Goal: Information Seeking & Learning: Learn about a topic

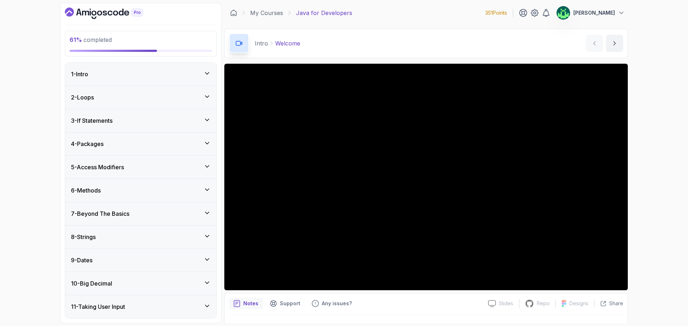
scroll to position [126, 0]
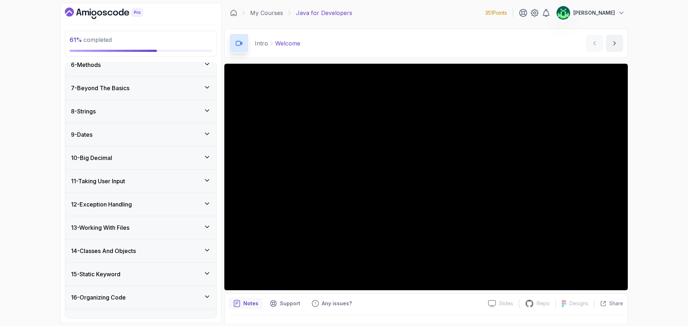
click at [159, 138] on div "9 - Dates" at bounding box center [141, 134] width 140 height 9
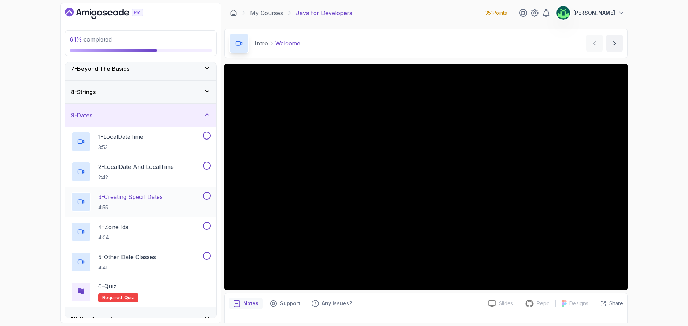
scroll to position [162, 0]
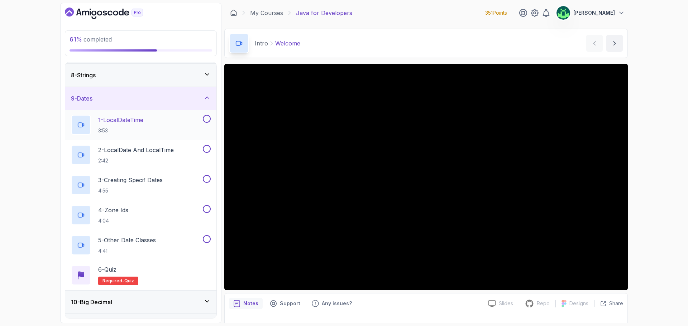
click at [168, 128] on div "1 - LocalDateTime 3:53" at bounding box center [136, 125] width 130 height 20
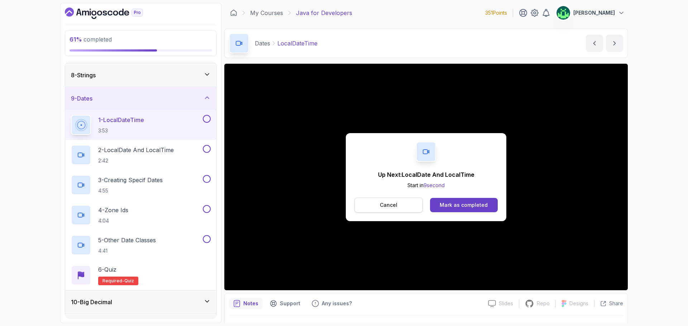
click at [400, 207] on button "Cancel" at bounding box center [388, 205] width 68 height 15
click at [402, 145] on div "Up Next: LocalDate And LocalTime Start in 10 second Cancel Mark as completed" at bounding box center [426, 177] width 160 height 88
click at [394, 202] on p "Cancel" at bounding box center [389, 205] width 18 height 7
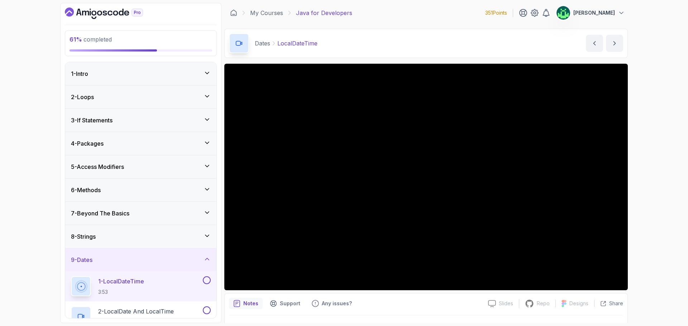
scroll to position [179, 0]
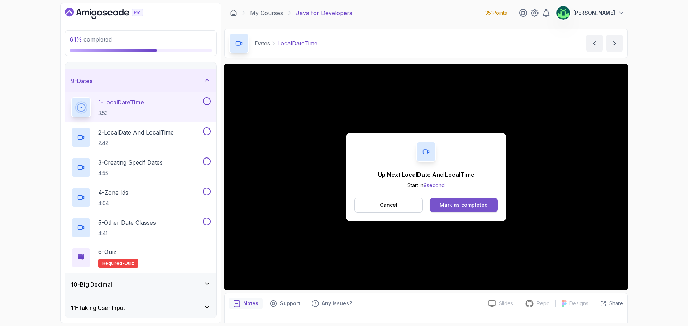
click at [483, 203] on div "Mark as completed" at bounding box center [463, 205] width 48 height 7
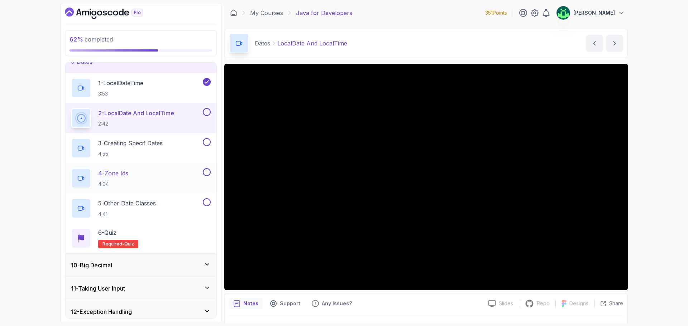
scroll to position [215, 0]
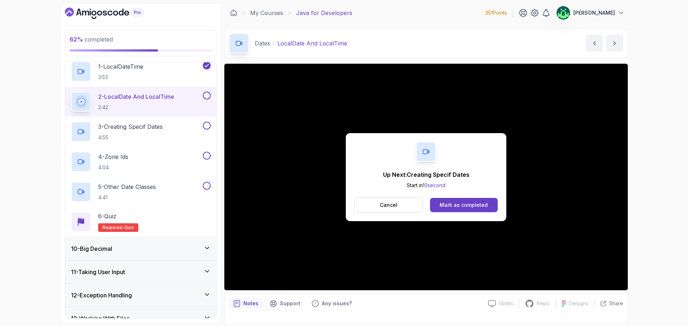
click at [487, 185] on div "Up Next: Creating Specif Dates Start in 10 second Cancel Mark as completed" at bounding box center [426, 177] width 160 height 88
click at [405, 209] on button "Cancel" at bounding box center [388, 205] width 68 height 15
click at [471, 207] on div "Mark as completed" at bounding box center [463, 205] width 48 height 7
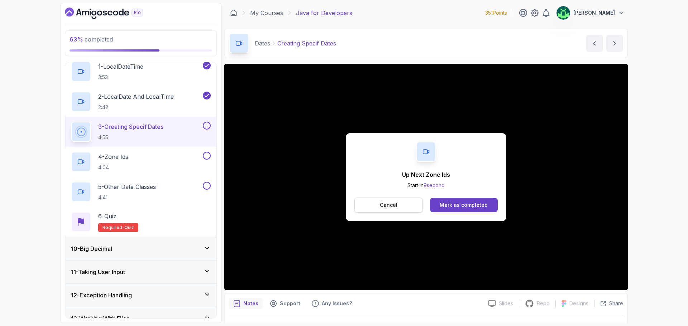
click at [389, 208] on p "Cancel" at bounding box center [389, 205] width 18 height 7
click at [482, 207] on div "Mark as completed" at bounding box center [463, 205] width 48 height 7
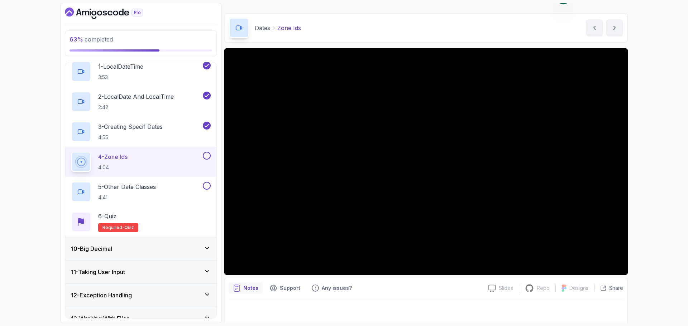
scroll to position [17, 0]
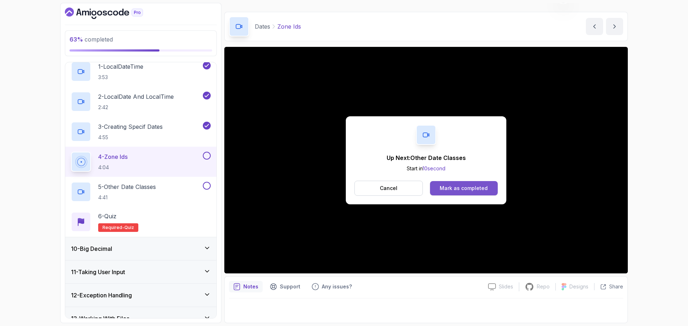
click at [483, 190] on div "Mark as completed" at bounding box center [463, 188] width 48 height 7
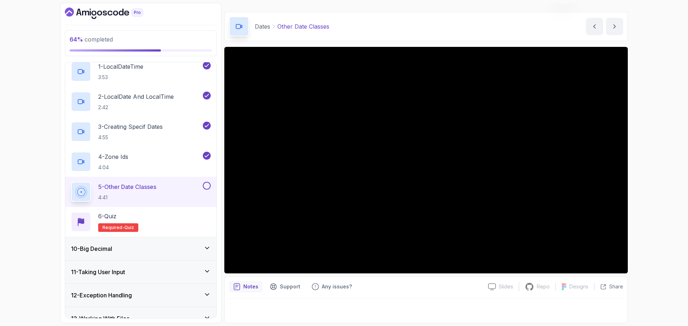
click at [646, 33] on div "64 % completed 1 - Intro 2 - Loops 3 - If Statements 4 - Packages 5 - Access Mo…" at bounding box center [344, 163] width 688 height 326
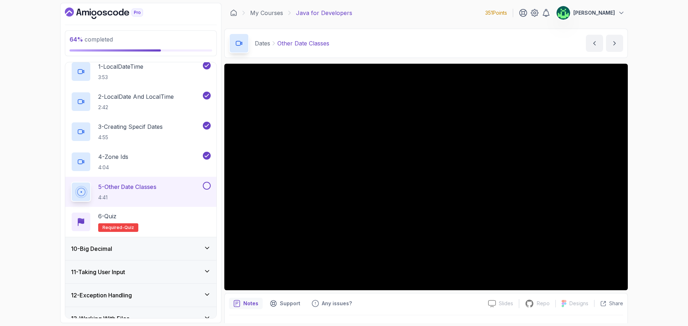
click at [173, 247] on div "10 - Big Decimal" at bounding box center [141, 249] width 140 height 9
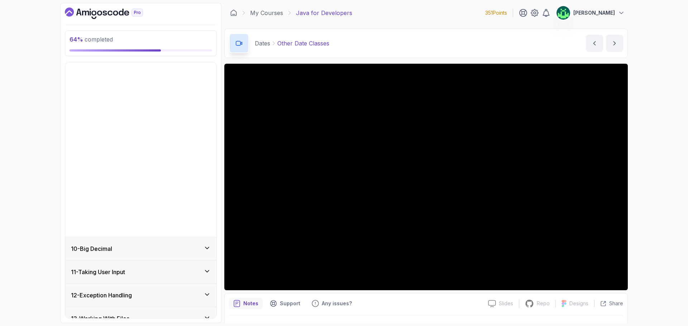
scroll to position [186, 0]
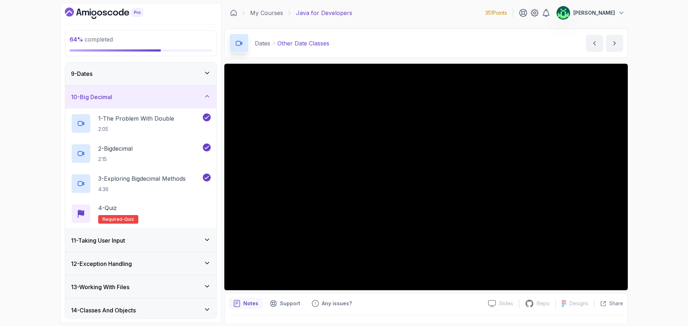
click at [199, 100] on div "10 - Big Decimal" at bounding box center [141, 97] width 140 height 9
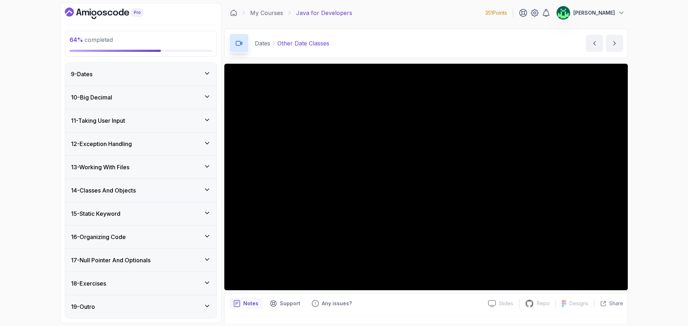
click at [202, 119] on div "11 - Taking User Input" at bounding box center [141, 120] width 140 height 9
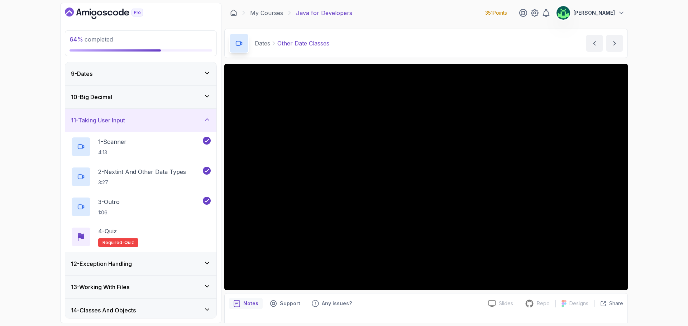
click at [192, 120] on div "11 - Taking User Input" at bounding box center [141, 120] width 140 height 9
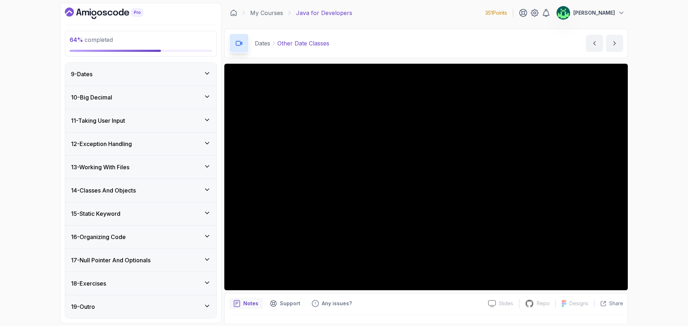
click at [189, 145] on div "12 - Exception Handling" at bounding box center [141, 144] width 140 height 9
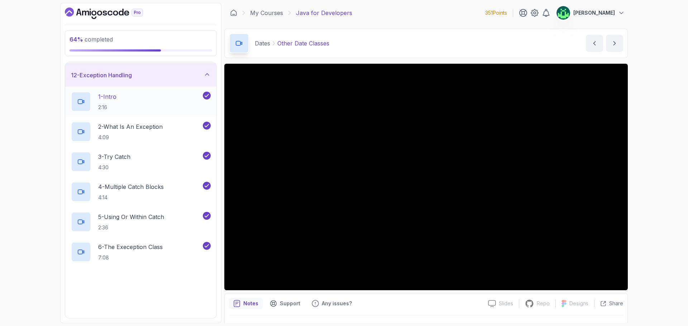
scroll to position [258, 0]
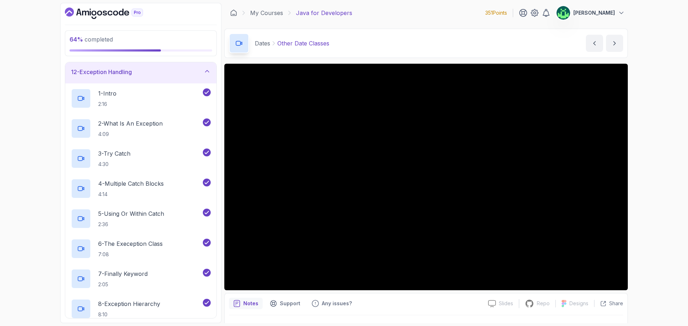
click at [188, 74] on div "12 - Exception Handling" at bounding box center [141, 72] width 140 height 9
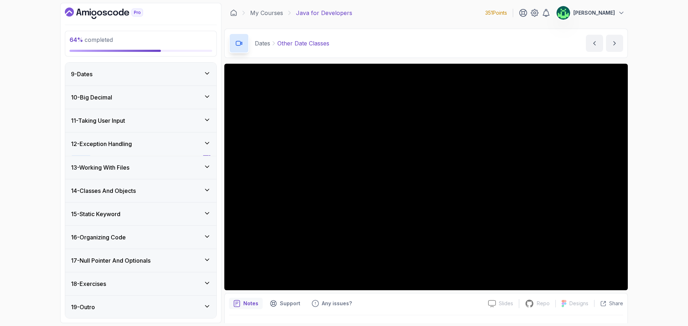
scroll to position [186, 0]
click at [187, 173] on div "13 - Working With Files" at bounding box center [140, 167] width 151 height 23
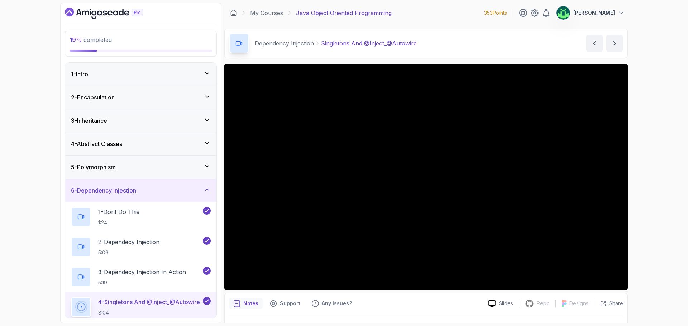
click at [207, 189] on icon at bounding box center [206, 189] width 7 height 7
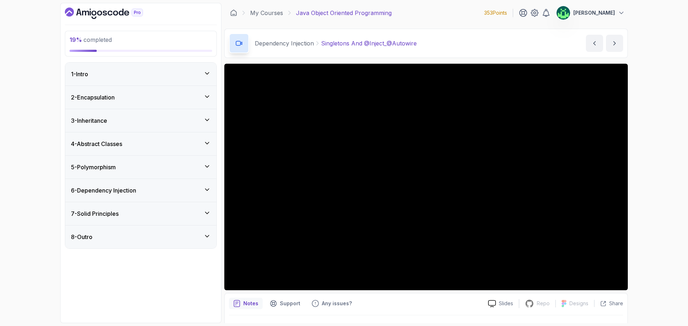
click at [180, 96] on div "2 - Encapsulation" at bounding box center [141, 97] width 140 height 9
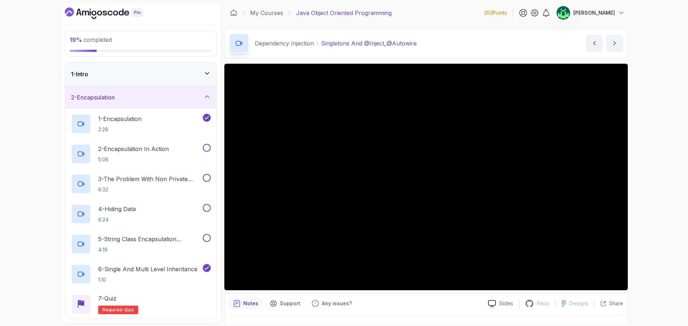
click at [130, 103] on div "2 - Encapsulation" at bounding box center [140, 97] width 151 height 23
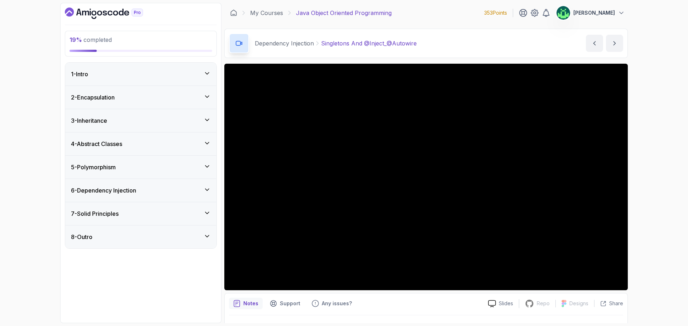
click at [133, 127] on div "3 - Inheritance" at bounding box center [140, 120] width 151 height 23
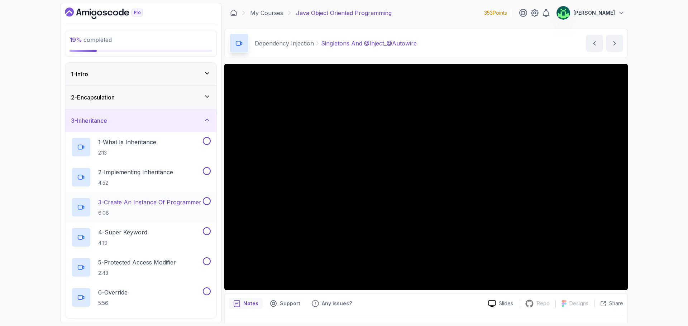
scroll to position [36, 0]
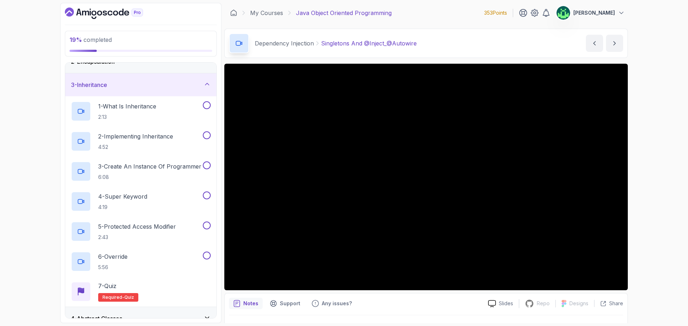
click at [147, 87] on div "3 - Inheritance" at bounding box center [141, 85] width 140 height 9
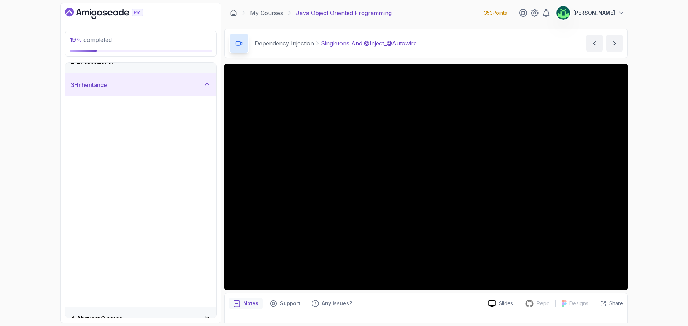
scroll to position [0, 0]
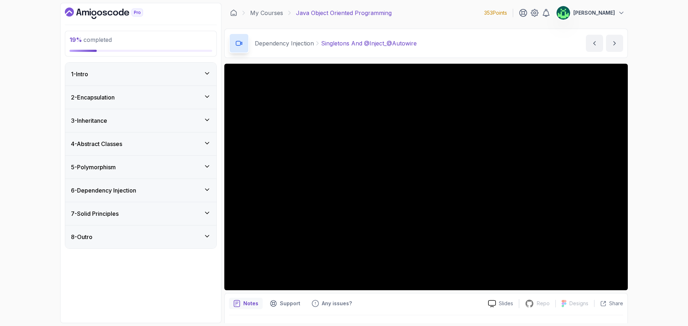
click at [145, 149] on div "4 - Abstract Classes" at bounding box center [140, 144] width 151 height 23
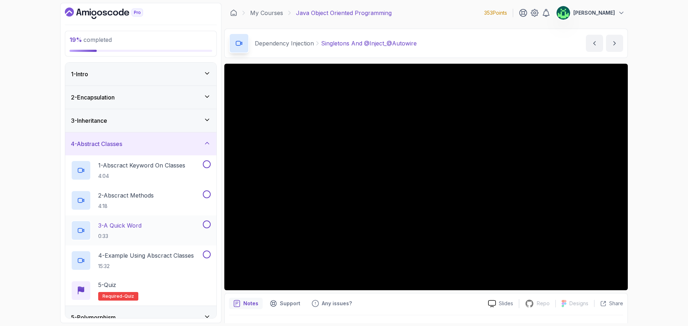
scroll to position [81, 0]
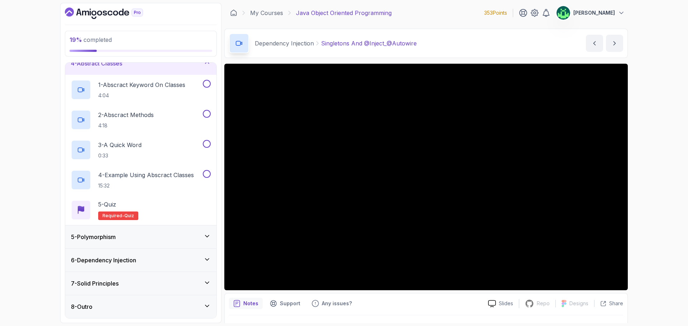
click at [153, 289] on div "7 - Solid Principles" at bounding box center [140, 283] width 151 height 23
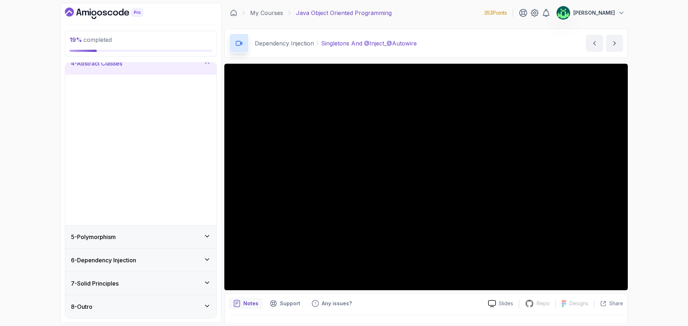
scroll to position [0, 0]
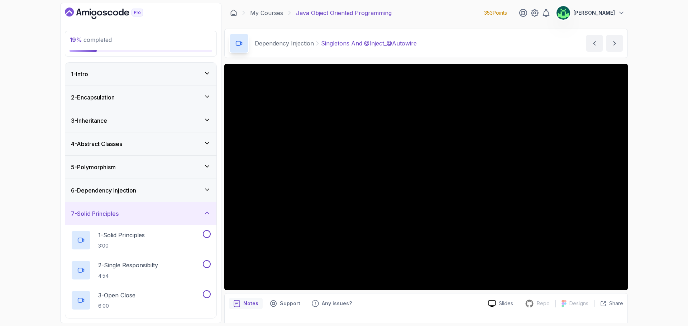
click at [158, 217] on div "7 - Solid Principles" at bounding box center [141, 213] width 140 height 9
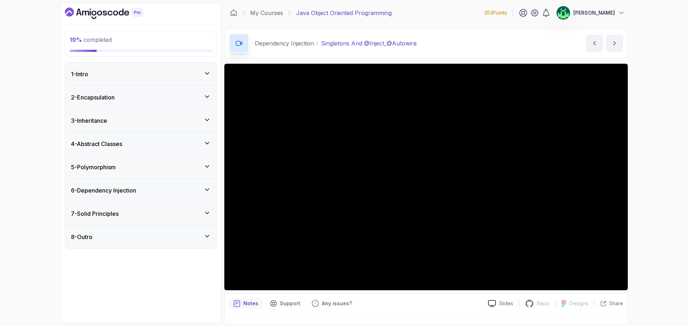
click at [148, 141] on div "4 - Abstract Classes" at bounding box center [141, 144] width 140 height 9
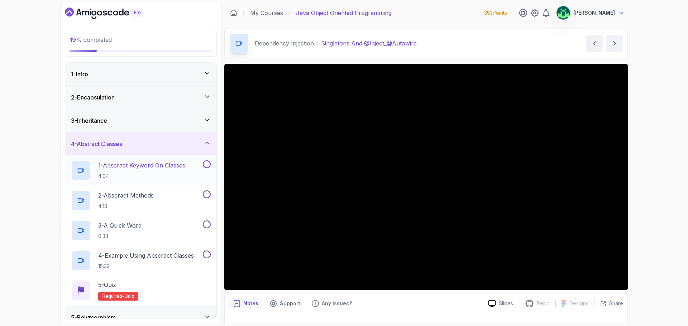
click at [156, 165] on p "1 - Abscract Keyword On Classes" at bounding box center [141, 165] width 87 height 9
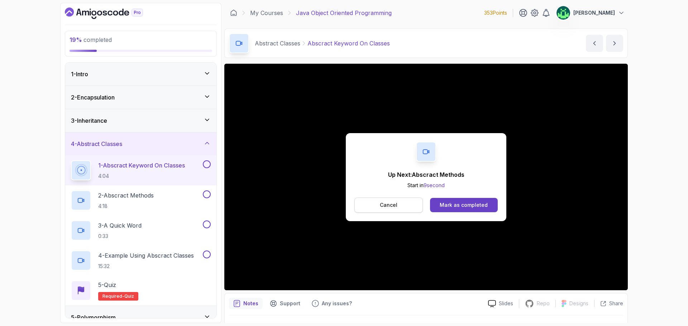
click at [403, 207] on button "Cancel" at bounding box center [388, 205] width 68 height 15
click at [487, 206] on button "Mark as completed" at bounding box center [464, 205] width 68 height 14
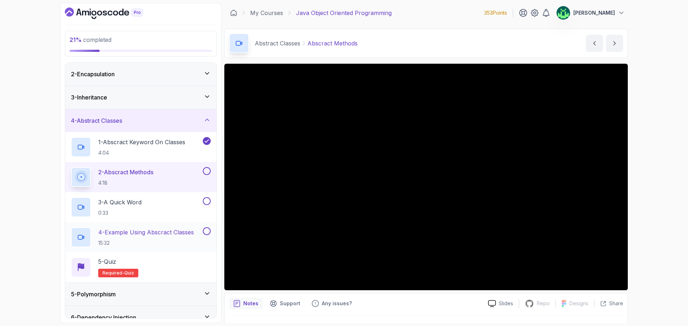
scroll to position [81, 0]
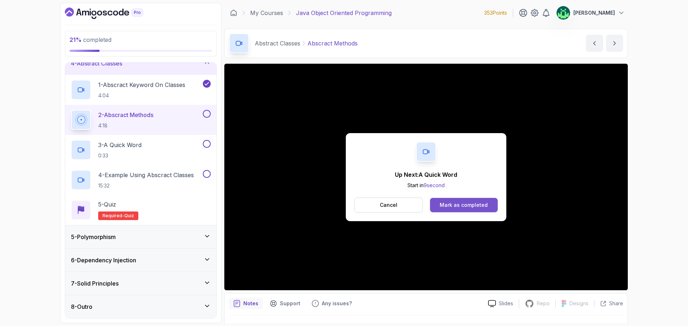
click at [472, 204] on div "Mark as completed" at bounding box center [463, 205] width 48 height 7
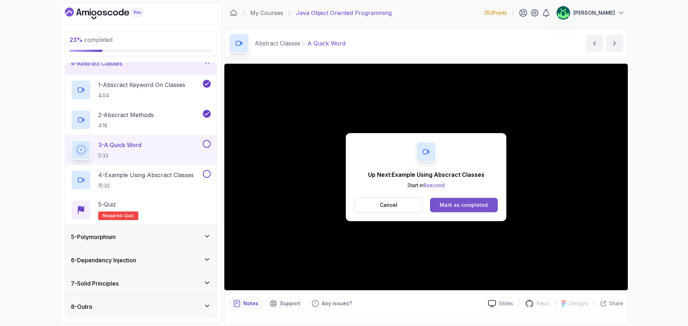
click at [465, 202] on div "Mark as completed" at bounding box center [463, 205] width 48 height 7
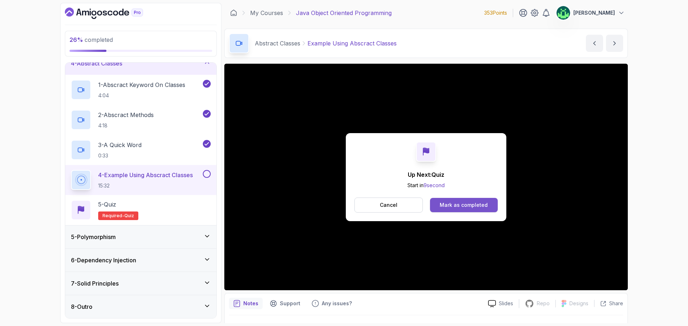
click at [465, 200] on button "Mark as completed" at bounding box center [464, 205] width 68 height 14
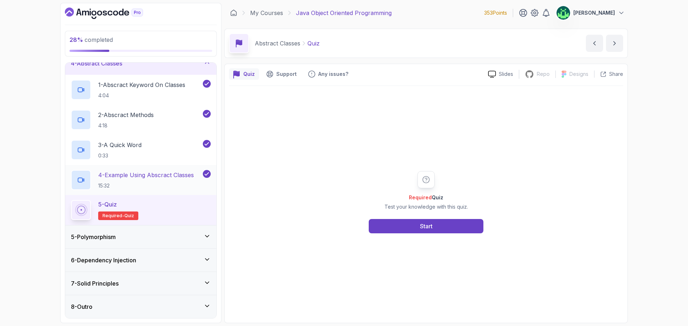
click at [191, 179] on p "4 - Example Using Abscract Classes" at bounding box center [146, 175] width 96 height 9
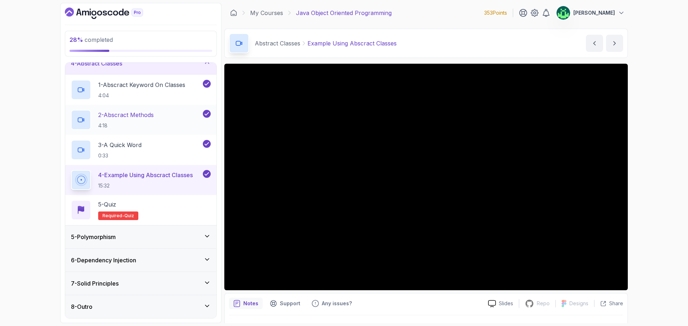
scroll to position [9, 0]
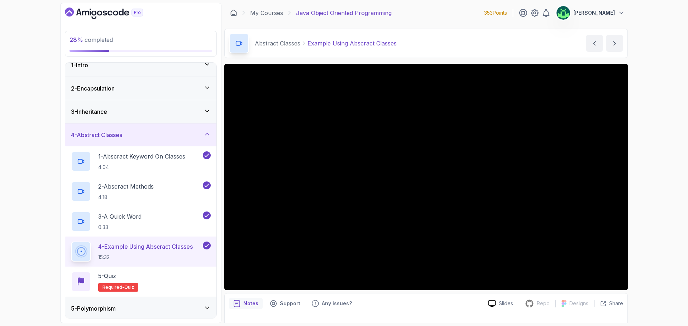
click at [186, 135] on div "4 - Abstract Classes" at bounding box center [141, 135] width 140 height 9
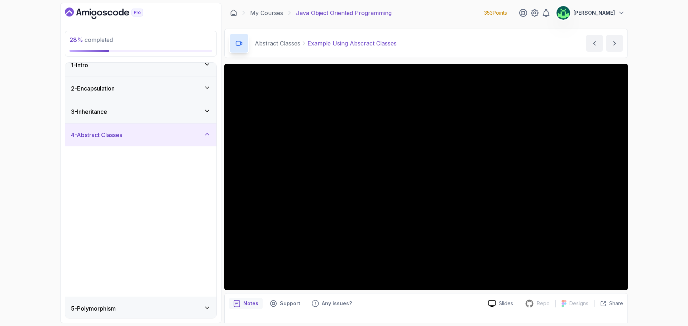
scroll to position [0, 0]
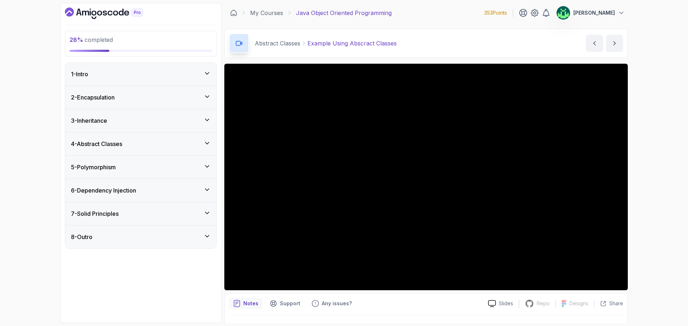
click at [148, 213] on div "7 - Solid Principles" at bounding box center [141, 213] width 140 height 9
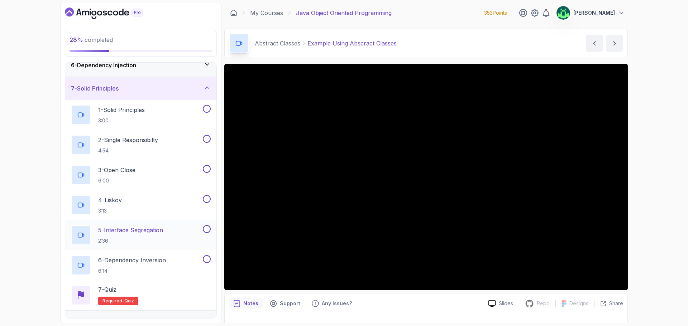
scroll to position [141, 0]
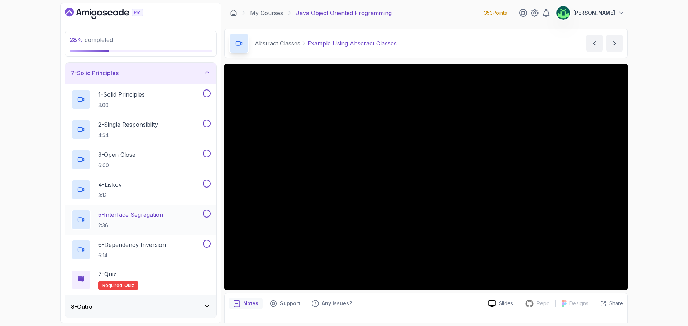
click at [156, 220] on h2 "5 - Interface Segregation 2:36" at bounding box center [130, 220] width 65 height 19
click at [139, 97] on p "1 - Solid Principles" at bounding box center [121, 94] width 47 height 9
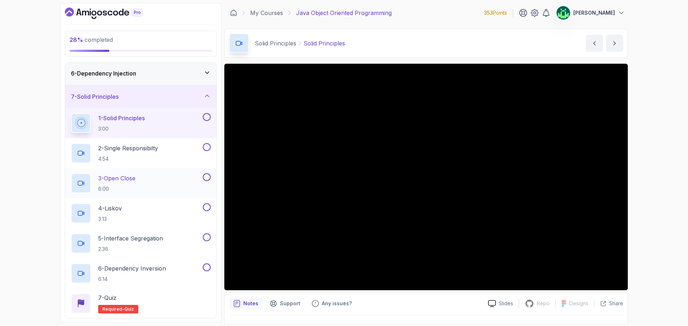
scroll to position [105, 0]
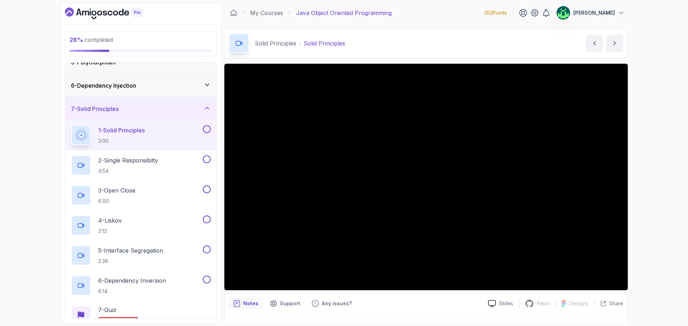
click at [188, 109] on div "7 - Solid Principles" at bounding box center [141, 109] width 140 height 9
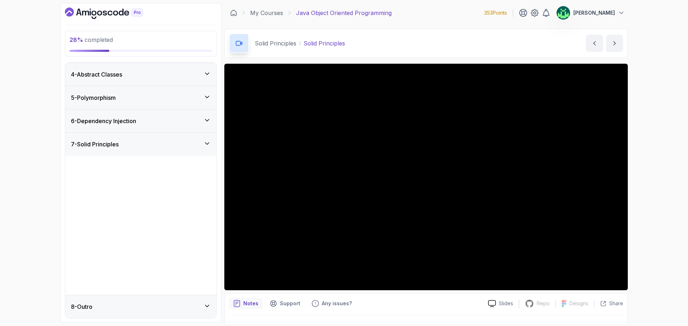
scroll to position [0, 0]
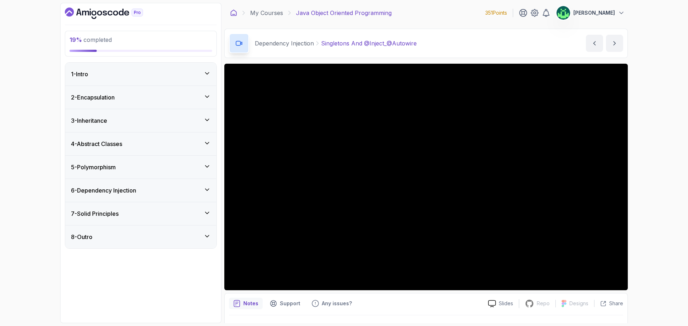
click at [232, 14] on icon at bounding box center [233, 12] width 7 height 7
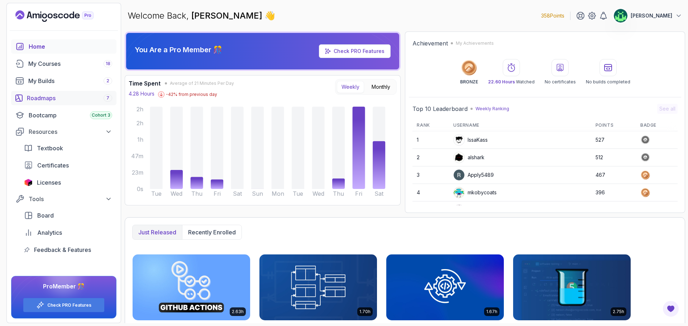
click at [51, 97] on div "Roadmaps 7" at bounding box center [69, 98] width 85 height 9
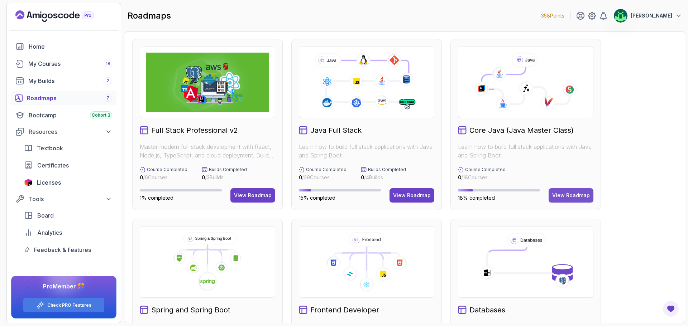
click at [578, 197] on div "View Roadmap" at bounding box center [571, 195] width 38 height 7
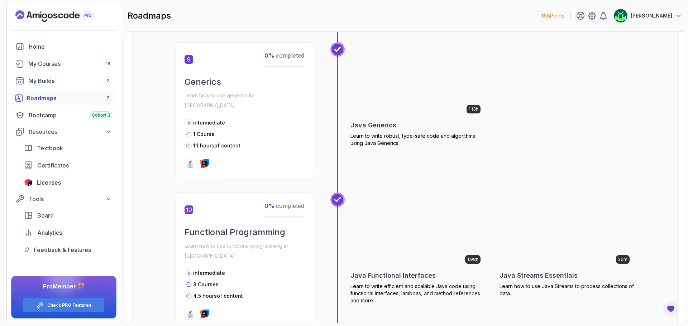
scroll to position [1291, 0]
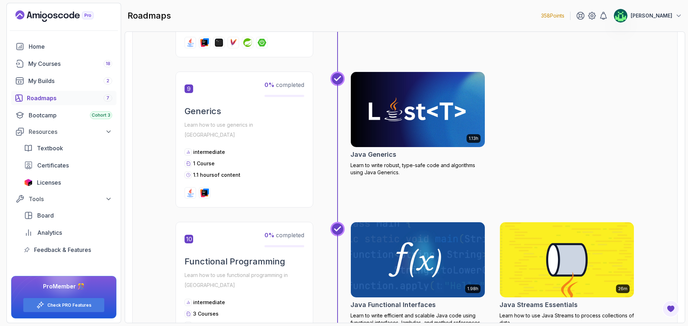
click at [421, 254] on img at bounding box center [417, 260] width 141 height 79
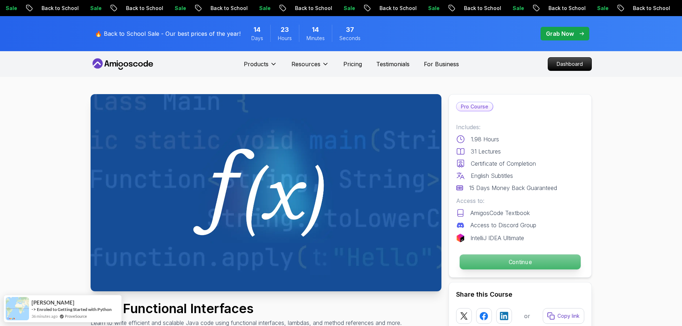
click at [537, 262] on p "Continue" at bounding box center [519, 262] width 121 height 15
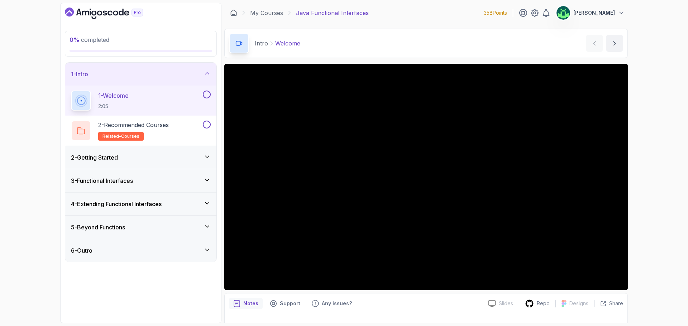
click at [131, 163] on div "2 - Getting Started" at bounding box center [140, 157] width 151 height 23
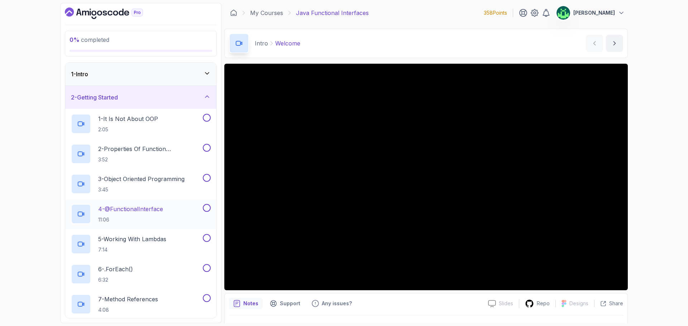
scroll to position [107, 0]
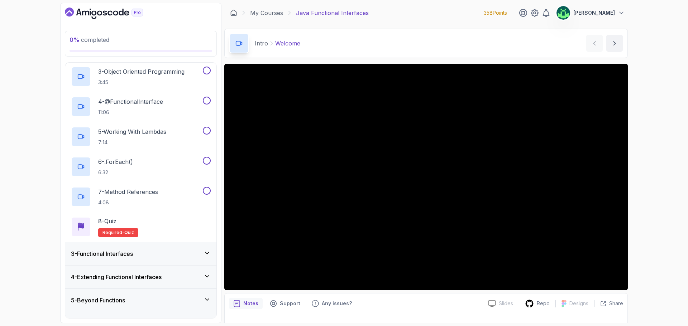
click at [164, 249] on div "3 - Functional Interfaces" at bounding box center [140, 253] width 151 height 23
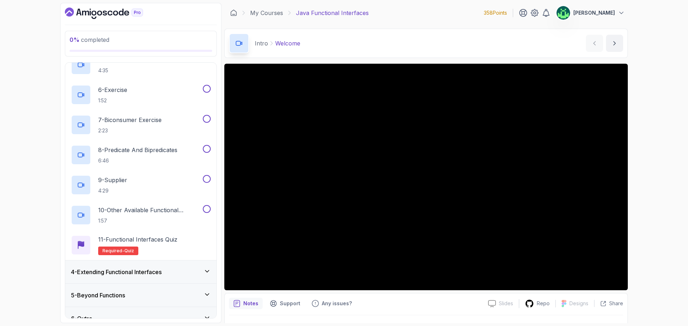
scroll to position [215, 0]
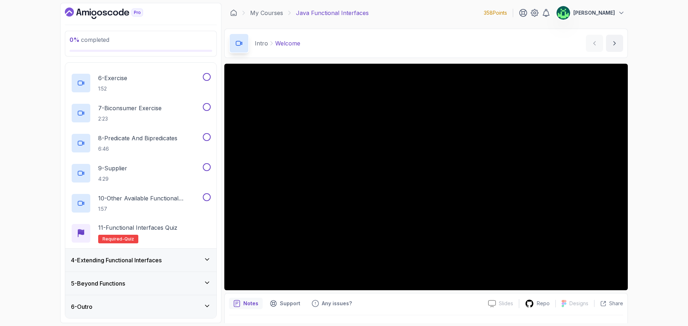
click at [179, 266] on div "4 - Extending Functional Interfaces" at bounding box center [140, 260] width 151 height 23
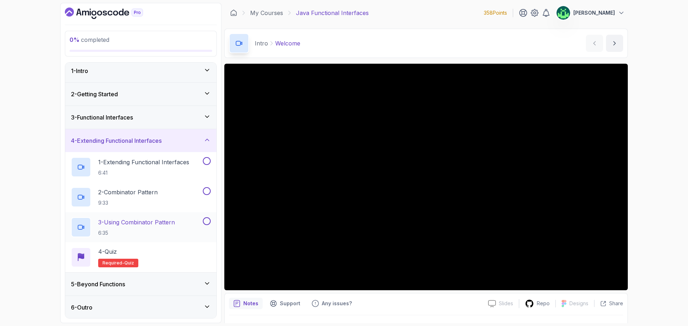
scroll to position [4, 0]
click at [176, 284] on div "5 - Beyond Functions" at bounding box center [141, 283] width 140 height 9
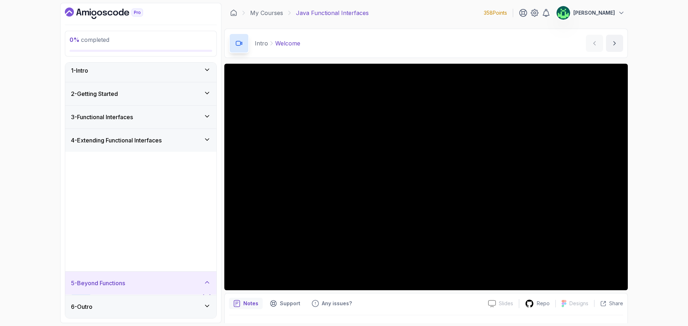
scroll to position [0, 0]
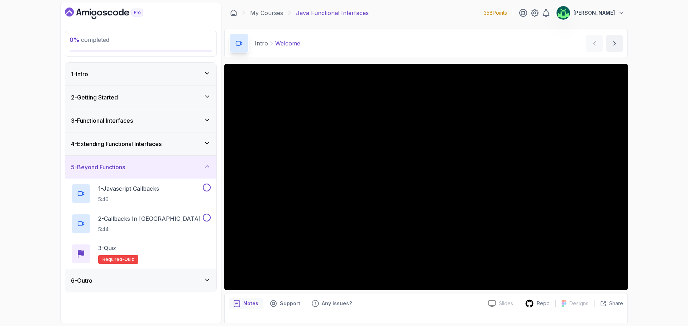
click at [193, 165] on div "5 - Beyond Functions" at bounding box center [141, 167] width 140 height 9
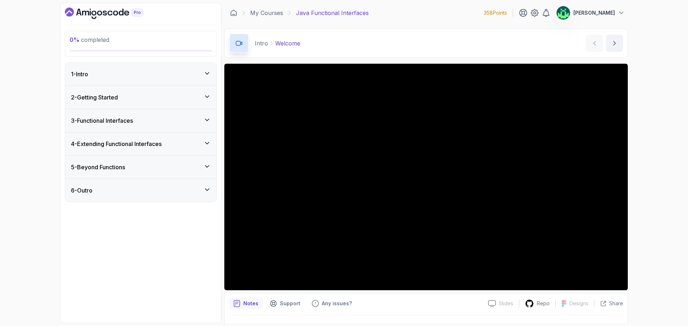
click at [184, 107] on div "2 - Getting Started" at bounding box center [140, 97] width 151 height 23
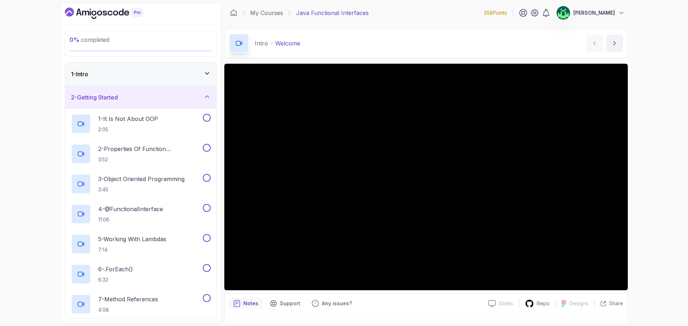
click at [209, 93] on icon at bounding box center [206, 96] width 7 height 7
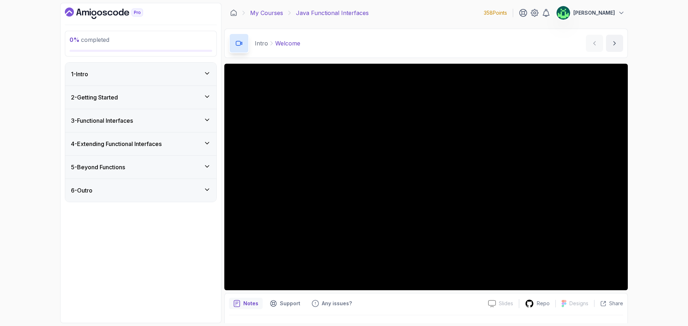
click at [270, 14] on link "My Courses" at bounding box center [266, 13] width 33 height 9
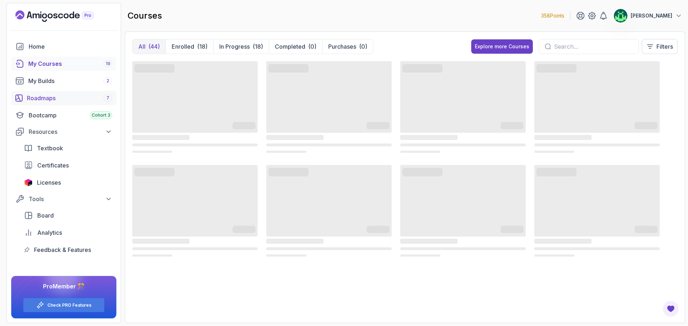
click at [68, 100] on div "Roadmaps 7" at bounding box center [69, 98] width 85 height 9
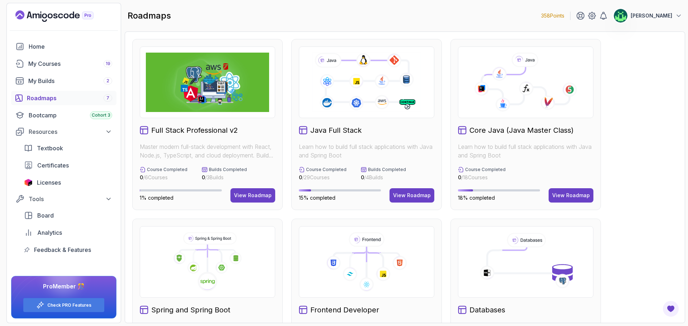
click at [599, 172] on div "Core Java (Java Master Class) Learn how to build full stack applications with J…" at bounding box center [525, 124] width 150 height 171
click at [242, 196] on div "View Roadmap" at bounding box center [253, 195] width 38 height 7
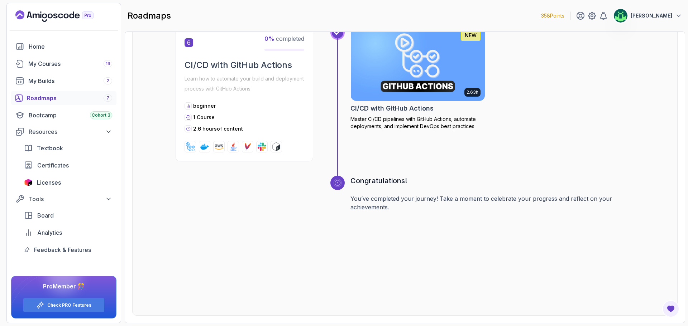
scroll to position [1050, 0]
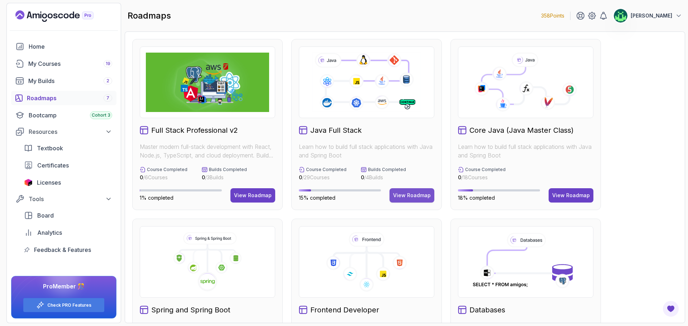
click at [423, 192] on div "View Roadmap" at bounding box center [412, 195] width 38 height 7
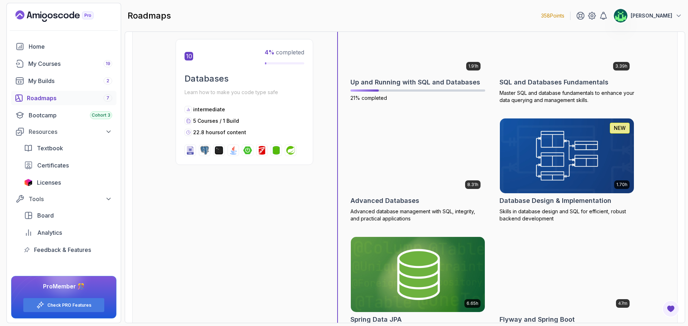
scroll to position [1826, 0]
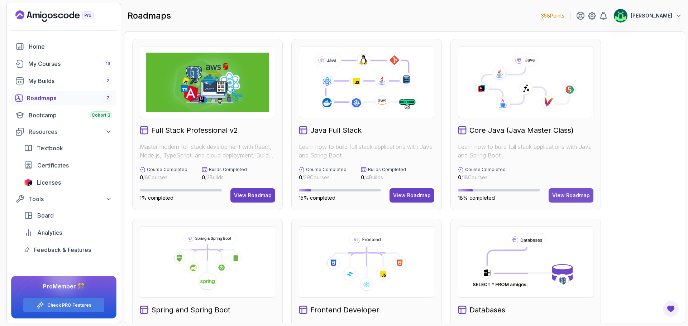
click at [570, 197] on div "View Roadmap" at bounding box center [571, 195] width 38 height 7
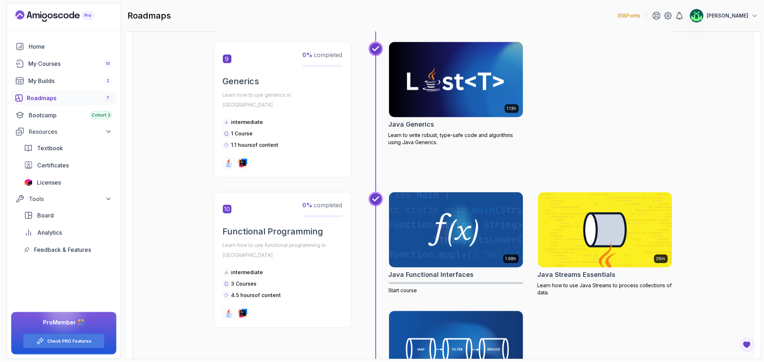
scroll to position [1361, 0]
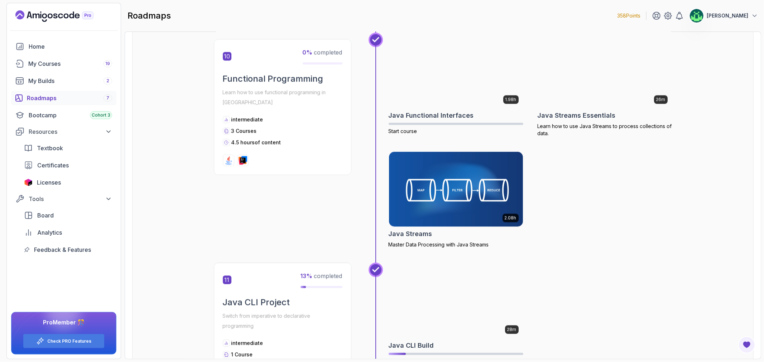
scroll to position [1440, 0]
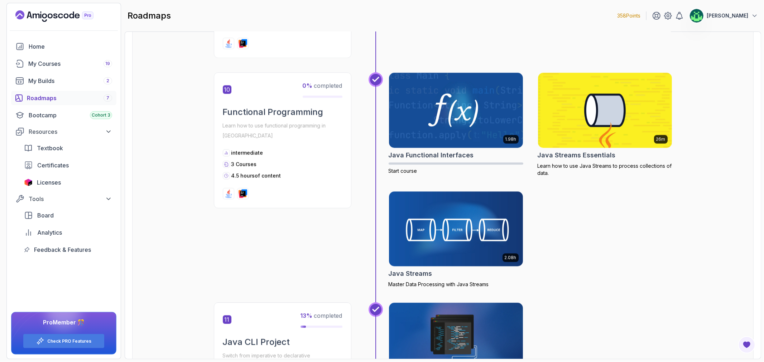
drag, startPoint x: 398, startPoint y: 8, endPoint x: 331, endPoint y: 17, distance: 67.2
click at [331, 17] on div "roadmaps 358 Points Vijay" at bounding box center [443, 16] width 636 height 26
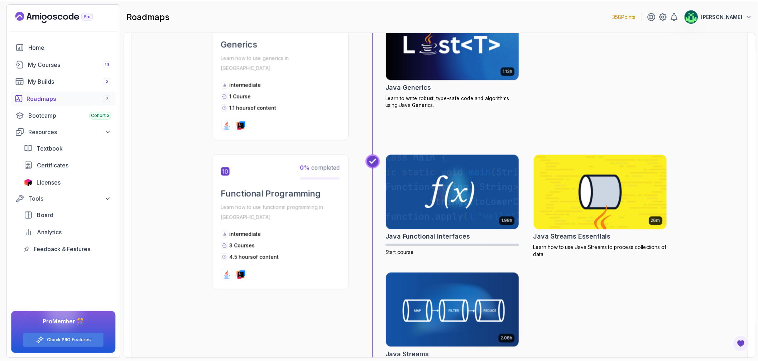
scroll to position [1361, 0]
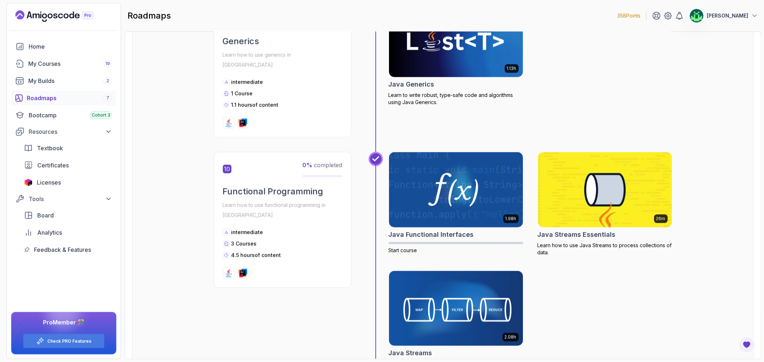
click at [458, 295] on img at bounding box center [455, 308] width 141 height 79
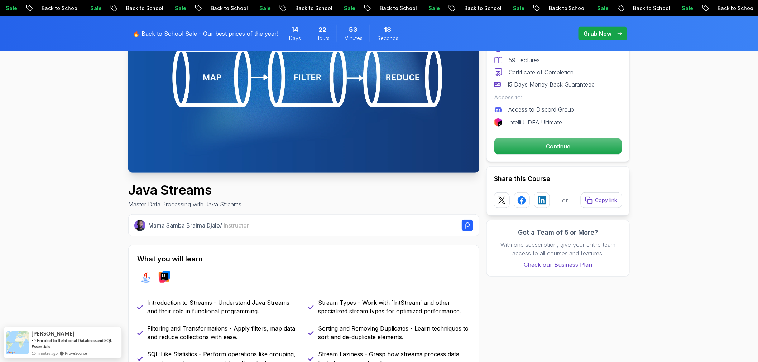
scroll to position [119, 0]
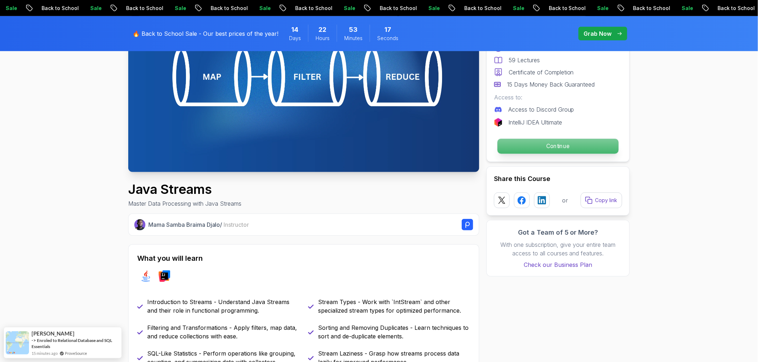
click at [511, 145] on p "Continue" at bounding box center [557, 146] width 121 height 15
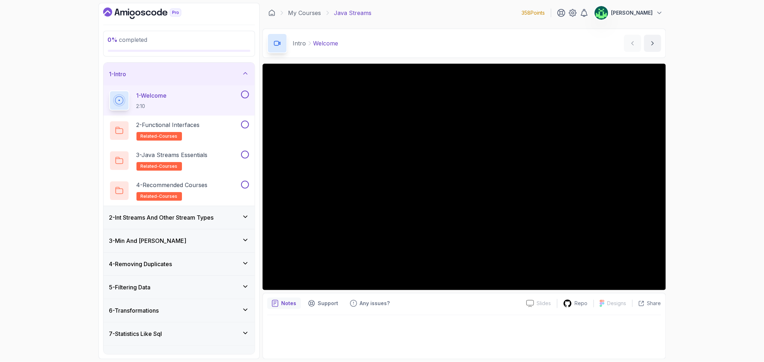
click at [235, 335] on div "7 - Statistics Like Sql" at bounding box center [179, 334] width 140 height 9
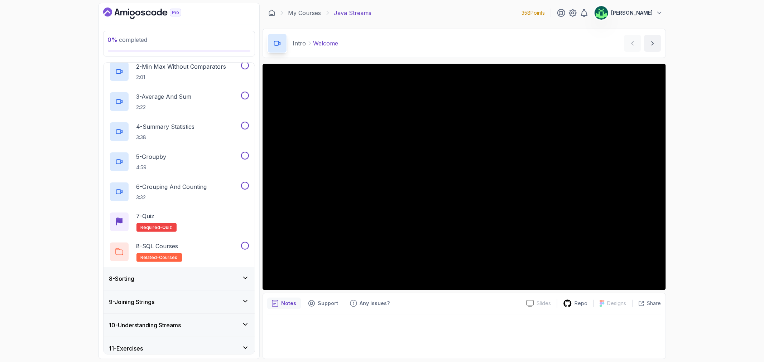
scroll to position [228, 0]
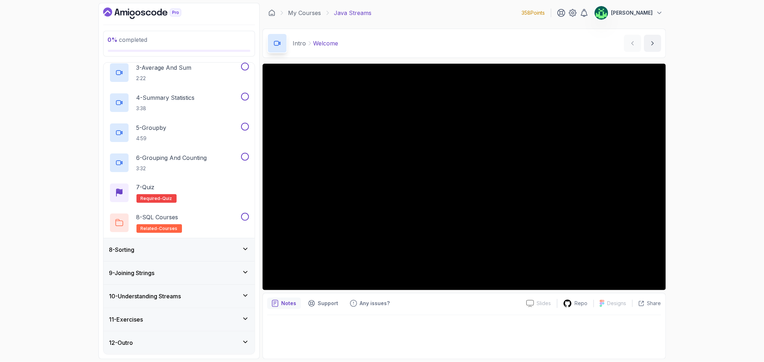
click at [213, 314] on div "11 - Exercises" at bounding box center [178, 319] width 151 height 23
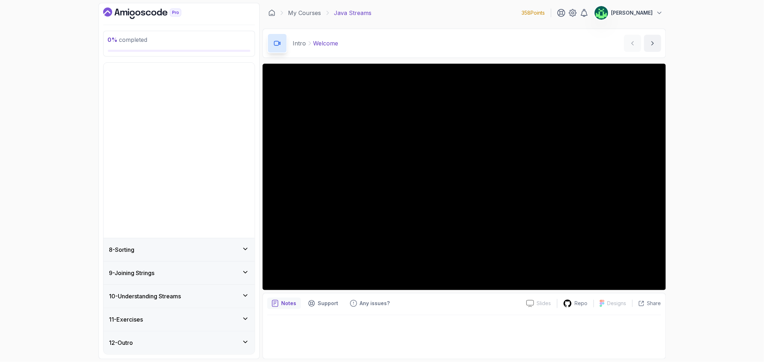
scroll to position [0, 0]
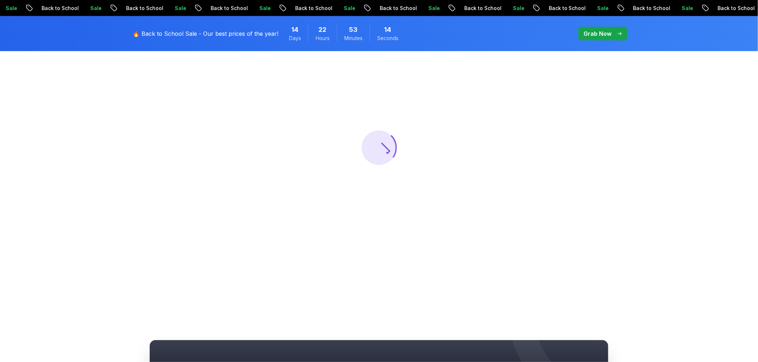
scroll to position [119, 0]
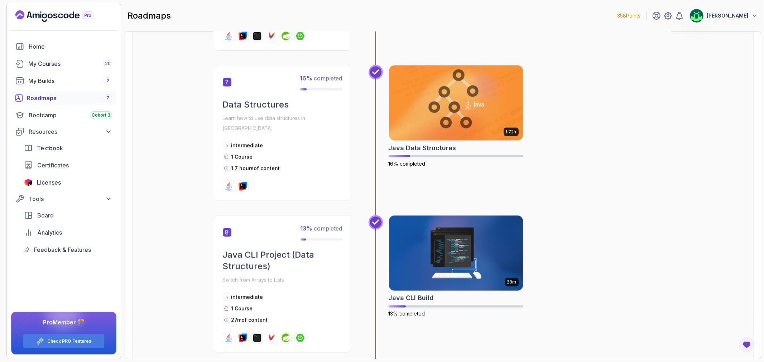
scroll to position [994, 0]
click at [429, 101] on img at bounding box center [455, 103] width 141 height 79
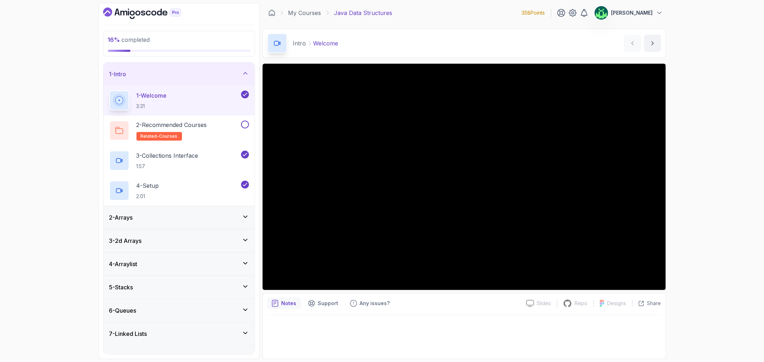
click at [173, 263] on div "4 - Arraylist" at bounding box center [179, 264] width 140 height 9
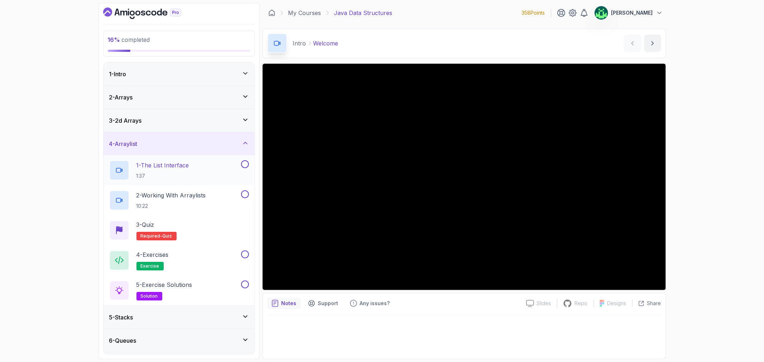
scroll to position [91, 0]
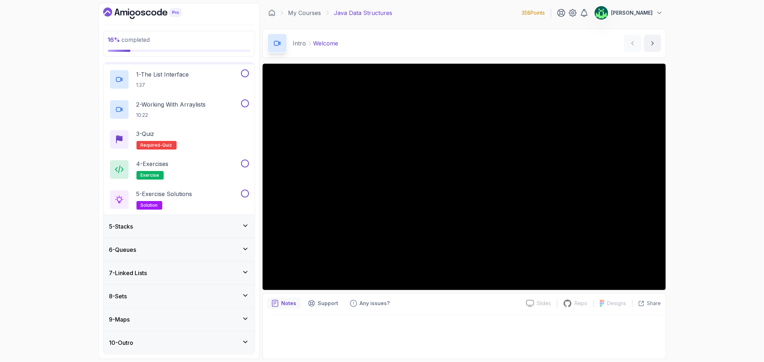
click at [175, 229] on div "5 - Stacks" at bounding box center [179, 226] width 140 height 9
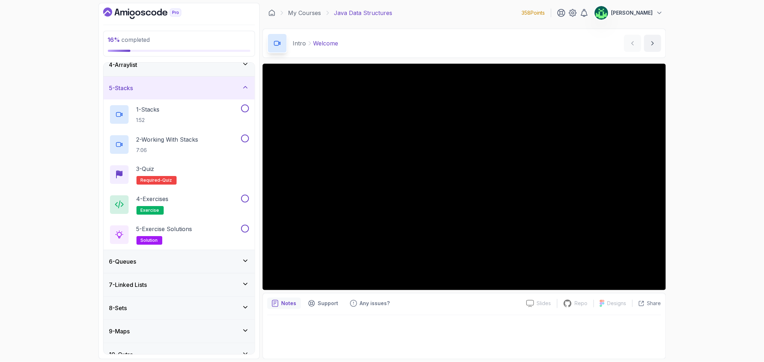
scroll to position [80, 0]
click at [184, 257] on div "6 - Queues" at bounding box center [179, 261] width 140 height 9
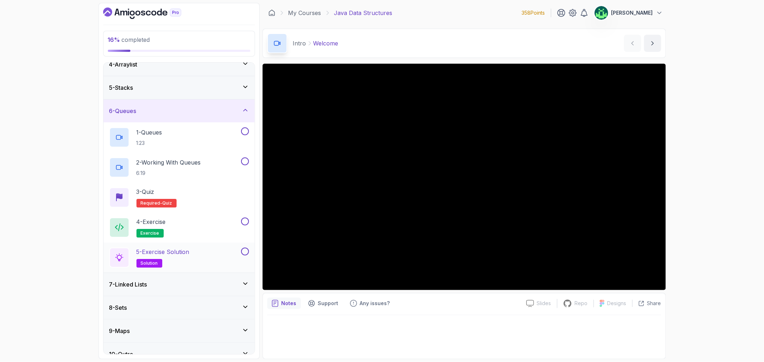
scroll to position [91, 0]
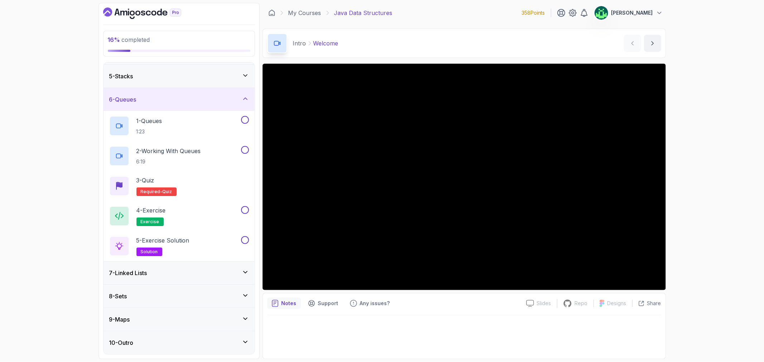
click at [189, 270] on div "7 - Linked Lists" at bounding box center [179, 273] width 140 height 9
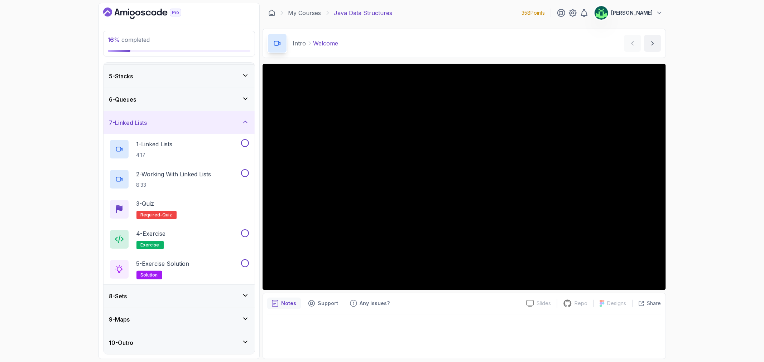
click at [188, 294] on div "8 - Sets" at bounding box center [179, 296] width 140 height 9
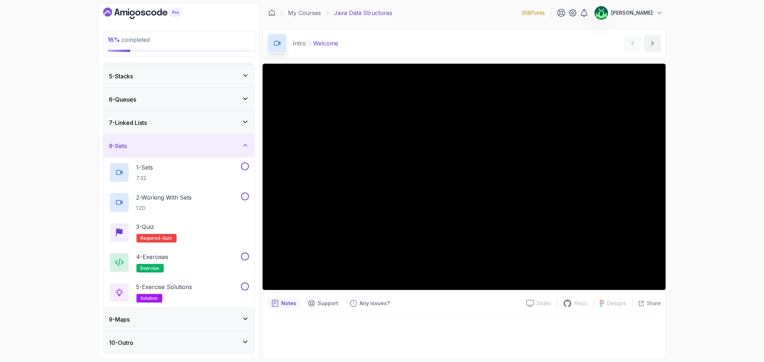
click at [183, 313] on div "9 - Maps" at bounding box center [178, 319] width 151 height 23
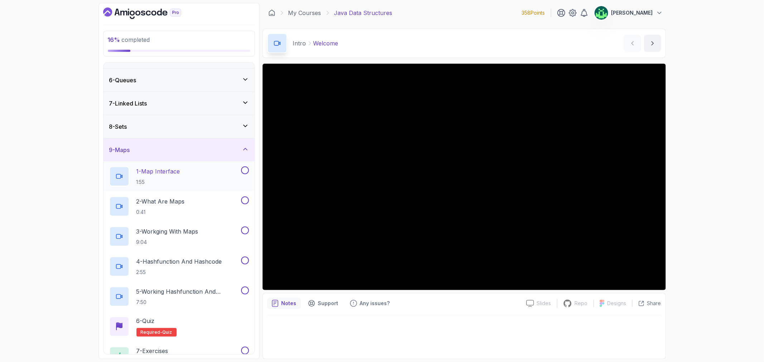
scroll to position [0, 0]
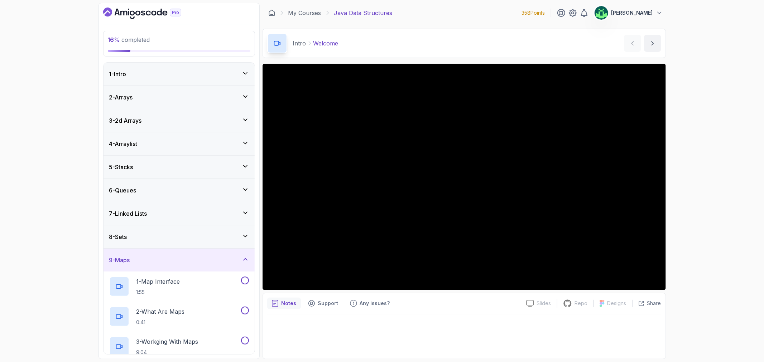
click at [191, 144] on div "4 - Arraylist" at bounding box center [179, 144] width 140 height 9
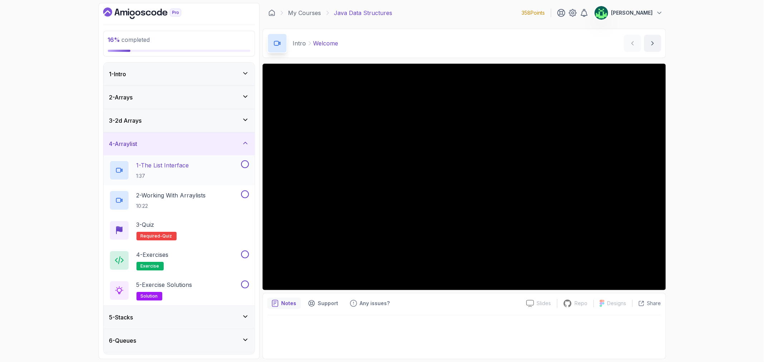
click at [189, 169] on p "1 - The List Interface" at bounding box center [162, 165] width 53 height 9
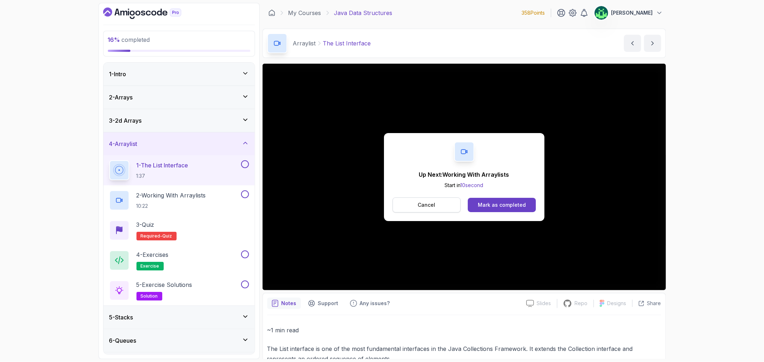
click at [431, 211] on button "Cancel" at bounding box center [426, 205] width 68 height 15
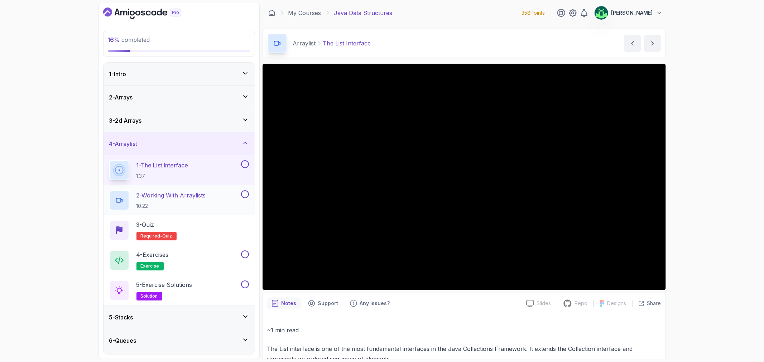
click at [192, 197] on p "2 - Working With Arraylists" at bounding box center [170, 195] width 69 height 9
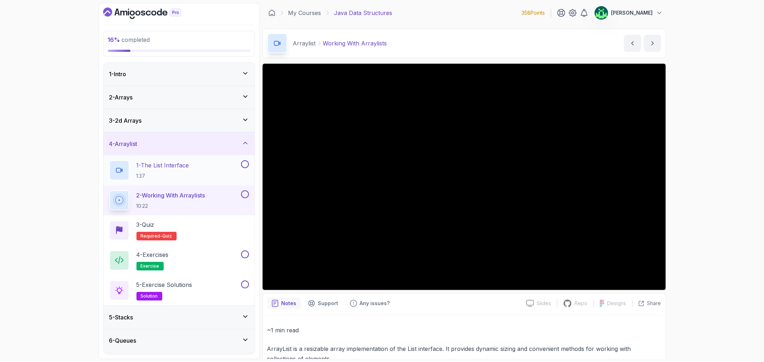
click at [189, 169] on p "1 - The List Interface" at bounding box center [162, 165] width 53 height 9
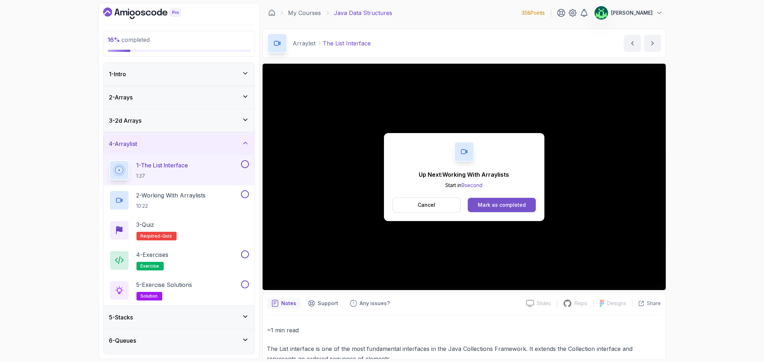
click at [520, 208] on div "Mark as completed" at bounding box center [502, 205] width 48 height 7
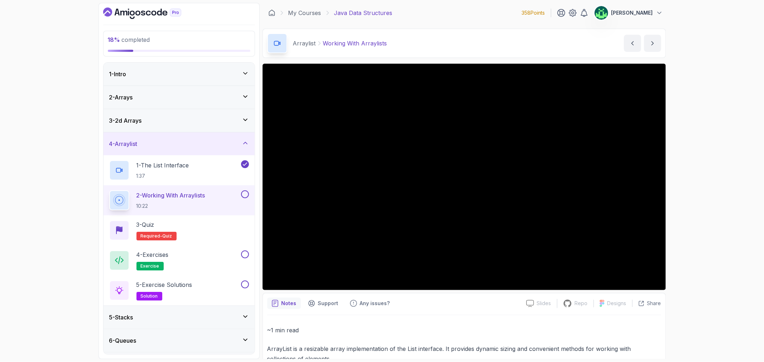
click at [188, 93] on div "2 - Arrays" at bounding box center [179, 97] width 140 height 9
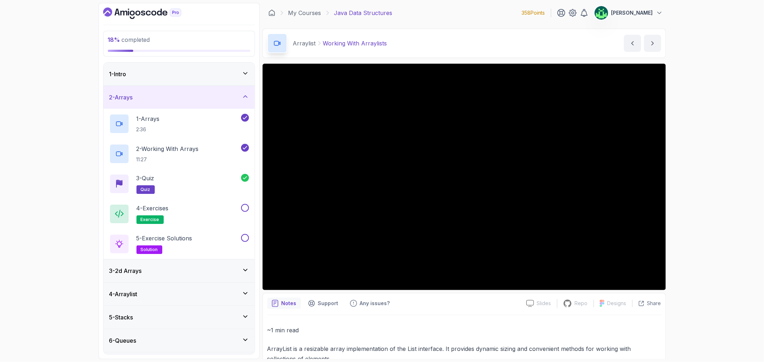
click at [194, 73] on div "1 - Intro" at bounding box center [179, 74] width 140 height 9
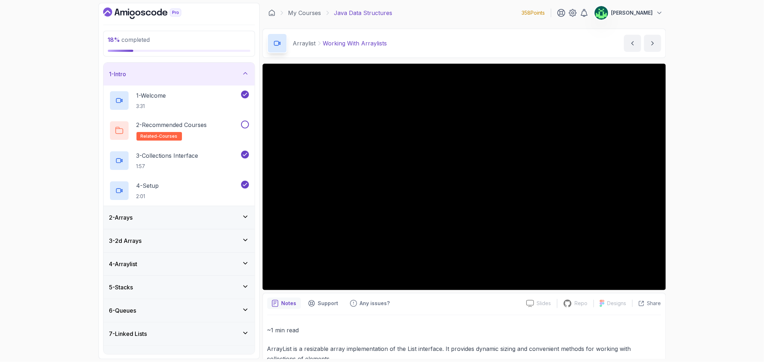
click at [194, 73] on div "1 - Intro" at bounding box center [179, 74] width 140 height 9
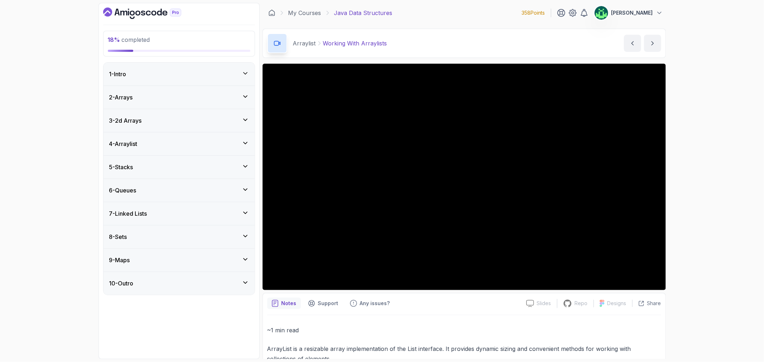
click at [187, 147] on div "4 - Arraylist" at bounding box center [179, 144] width 140 height 9
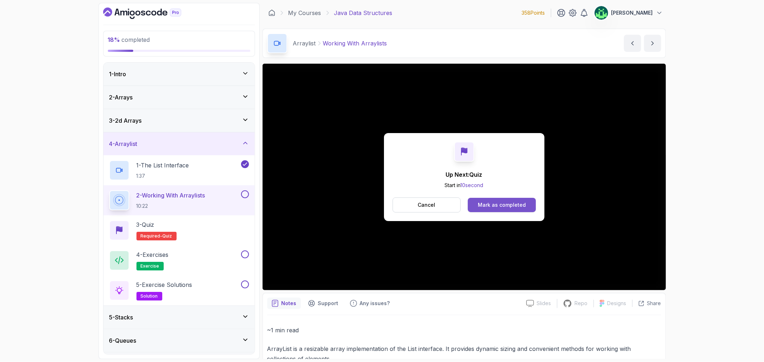
click at [516, 206] on div "Mark as completed" at bounding box center [502, 205] width 48 height 7
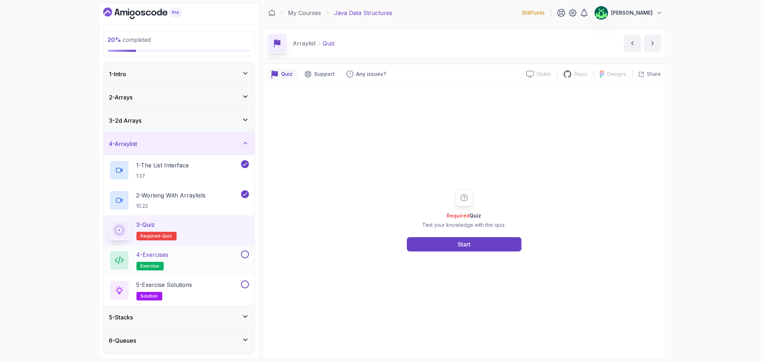
click at [190, 263] on div "4 - Exercises exercise" at bounding box center [174, 261] width 130 height 20
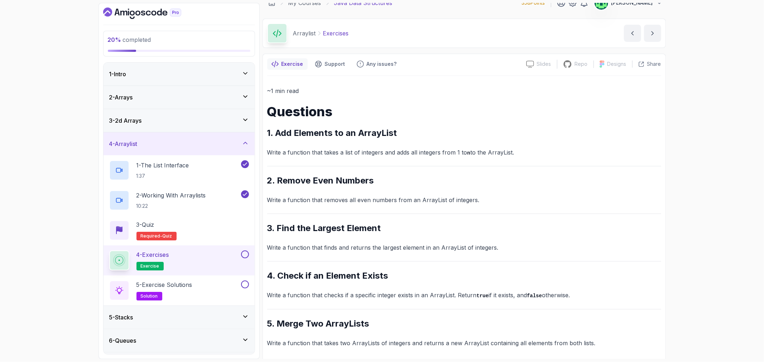
scroll to position [13, 0]
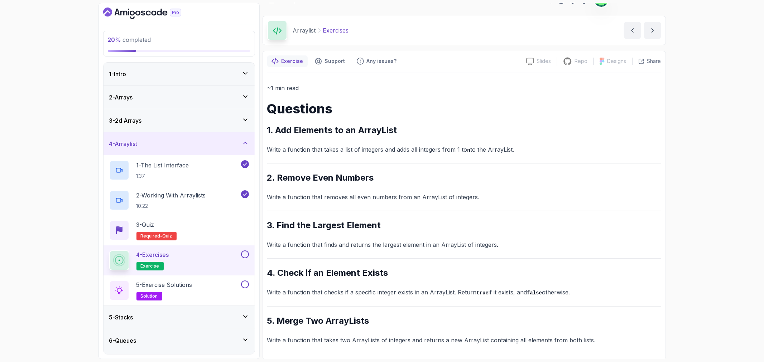
click at [238, 147] on div "4 - Arraylist" at bounding box center [179, 144] width 140 height 9
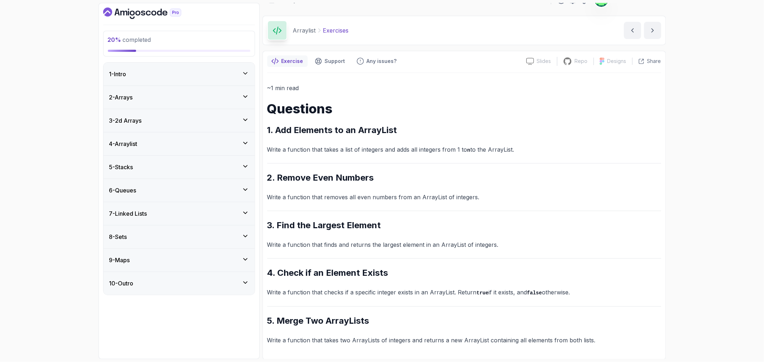
click at [230, 169] on div "5 - Stacks" at bounding box center [179, 167] width 140 height 9
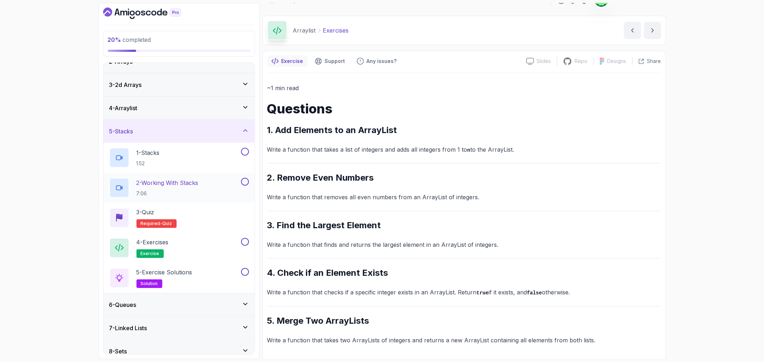
scroll to position [80, 0]
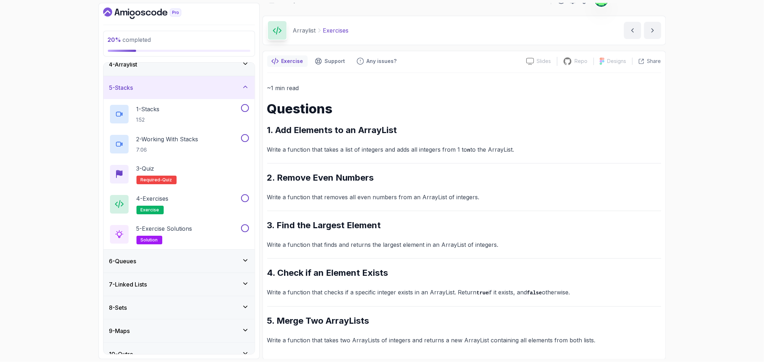
click at [191, 267] on div "6 - Queues" at bounding box center [178, 261] width 151 height 23
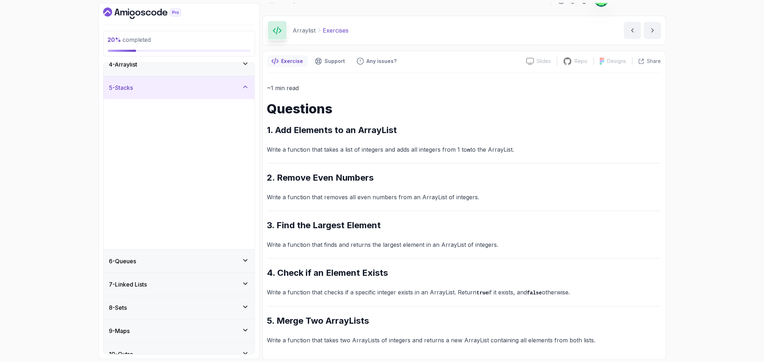
scroll to position [0, 0]
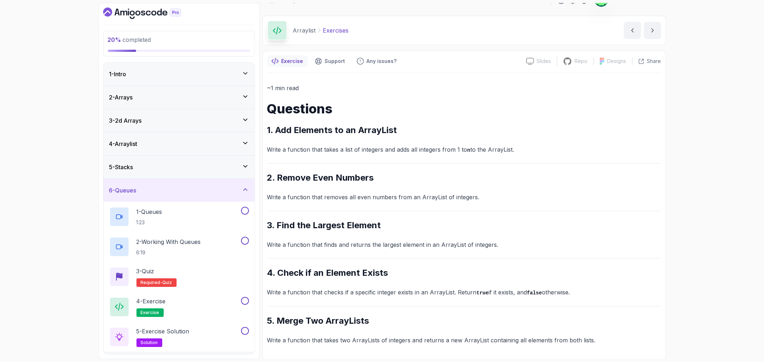
click at [205, 192] on div "6 - Queues" at bounding box center [179, 190] width 140 height 9
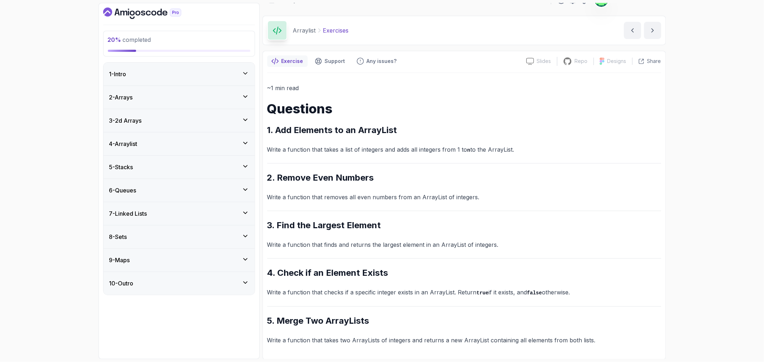
click at [184, 169] on div "5 - Stacks" at bounding box center [179, 167] width 140 height 9
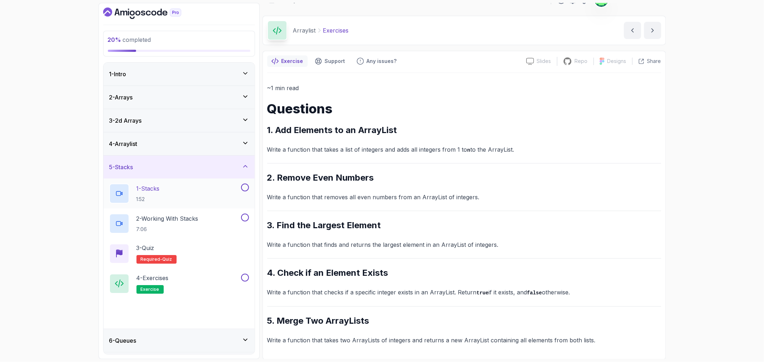
click at [176, 192] on div "1 - Stacks 1:52" at bounding box center [174, 194] width 130 height 20
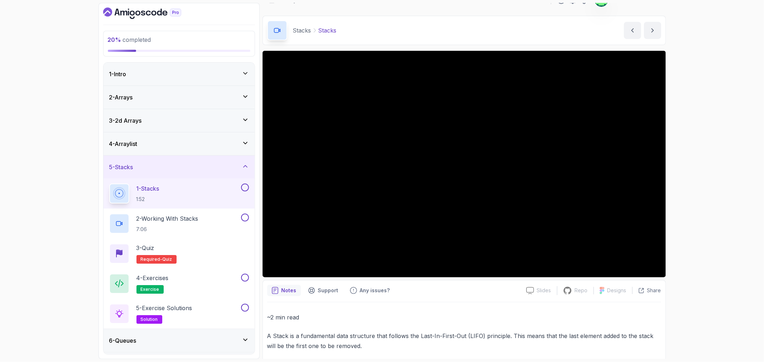
click at [216, 166] on div "5 - Stacks" at bounding box center [179, 167] width 140 height 9
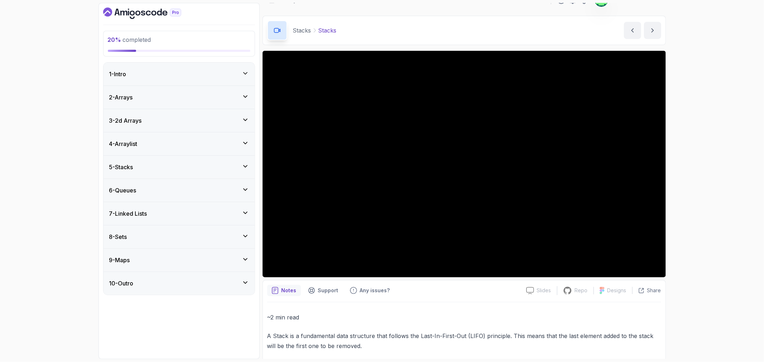
click at [180, 168] on div "5 - Stacks" at bounding box center [179, 167] width 140 height 9
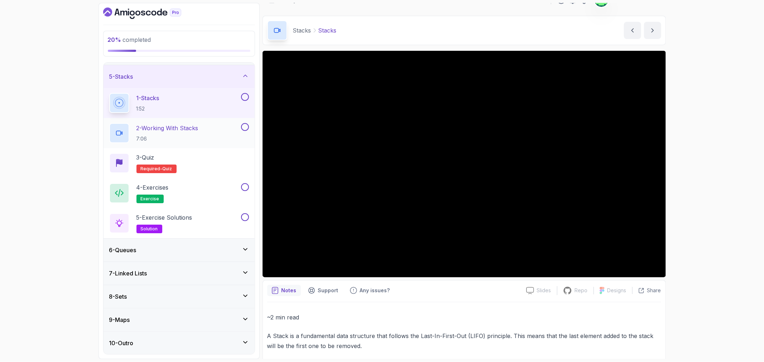
scroll to position [91, 0]
click at [201, 248] on div "6 - Queues" at bounding box center [179, 250] width 140 height 9
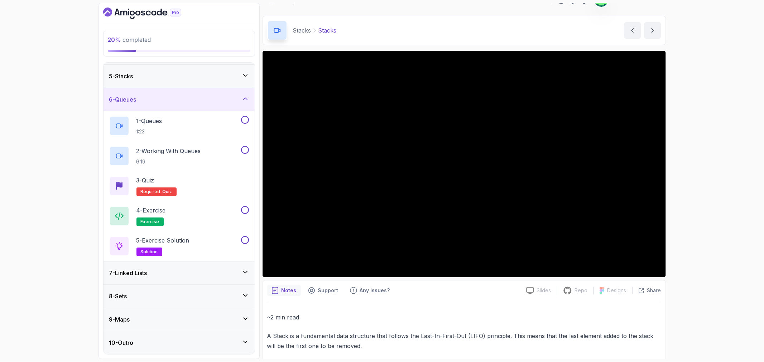
click at [198, 277] on div "7 - Linked Lists" at bounding box center [179, 273] width 140 height 9
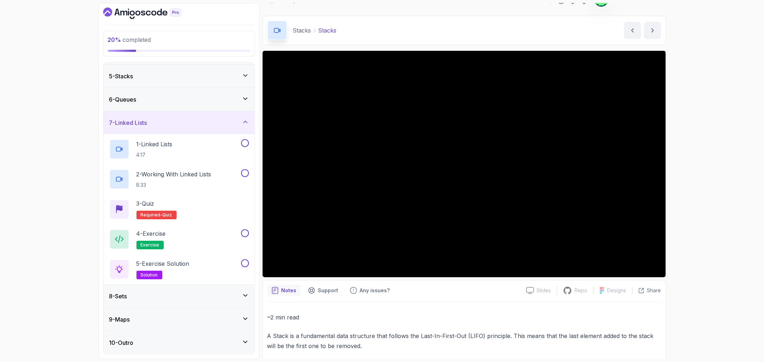
click at [192, 295] on div "8 - Sets" at bounding box center [179, 296] width 140 height 9
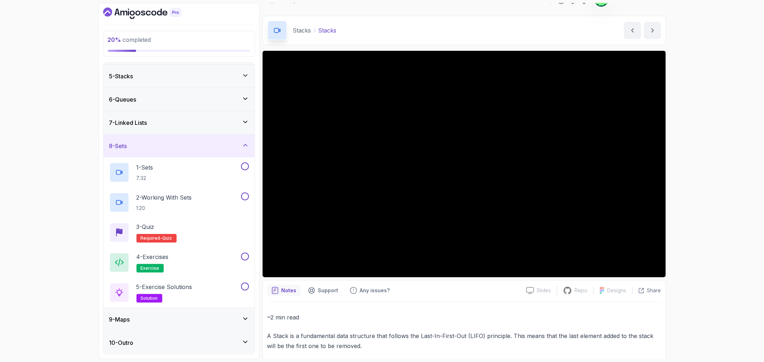
click at [182, 319] on div "9 - Maps" at bounding box center [179, 319] width 140 height 9
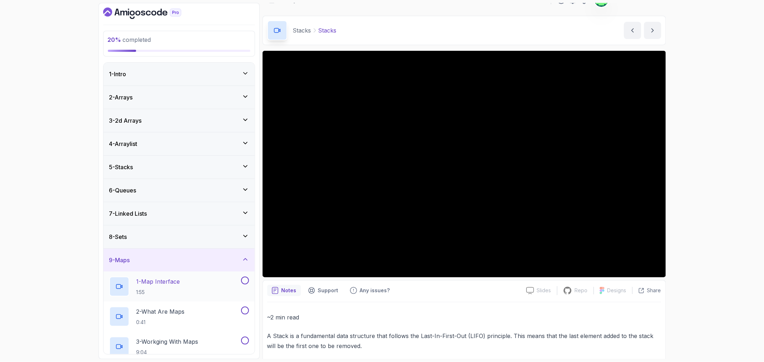
scroll to position [119, 0]
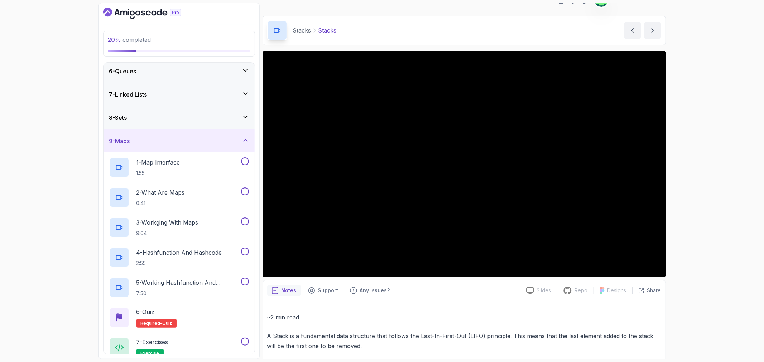
click at [206, 140] on div "9 - Maps" at bounding box center [179, 141] width 140 height 9
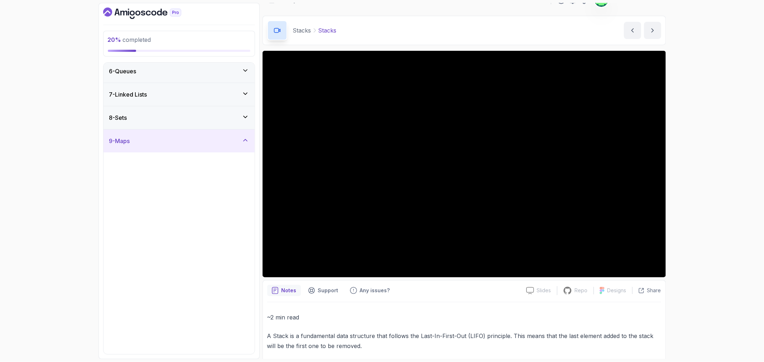
scroll to position [0, 0]
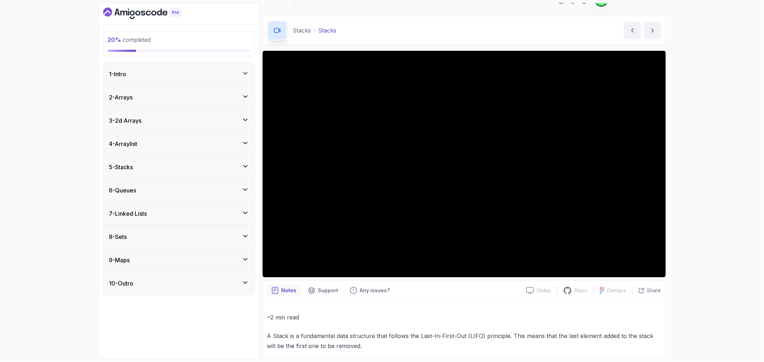
click at [226, 167] on div "5 - Stacks" at bounding box center [179, 167] width 140 height 9
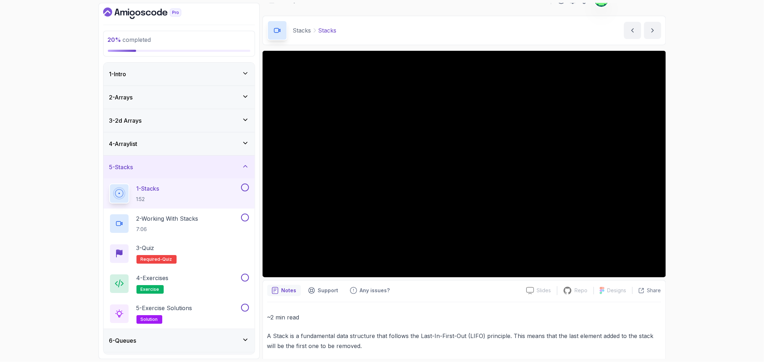
click at [214, 145] on div "4 - Arraylist" at bounding box center [179, 144] width 140 height 9
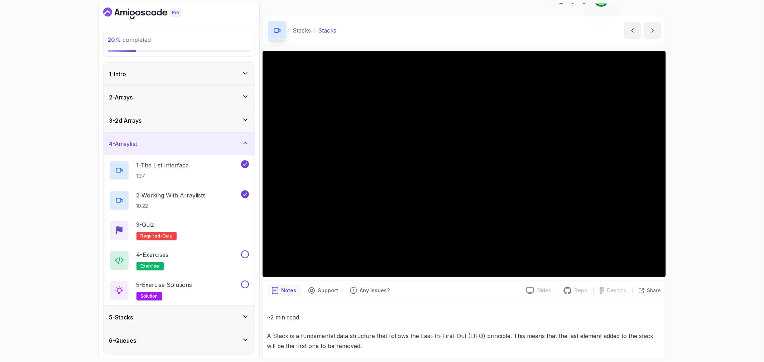
click at [214, 145] on div "4 - Arraylist" at bounding box center [179, 144] width 140 height 9
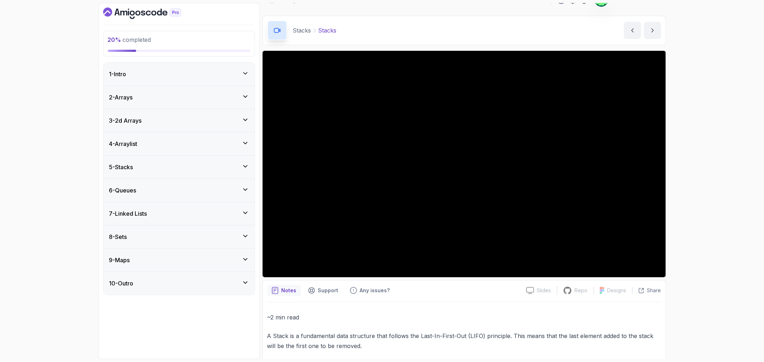
click at [222, 123] on div "3 - 2d Arrays" at bounding box center [179, 120] width 140 height 9
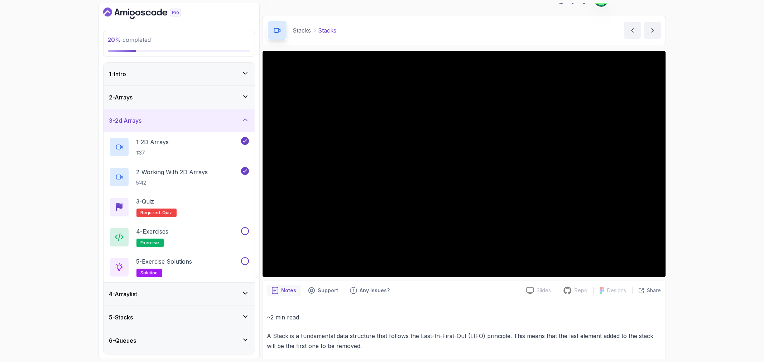
click at [222, 123] on div "3 - 2d Arrays" at bounding box center [179, 120] width 140 height 9
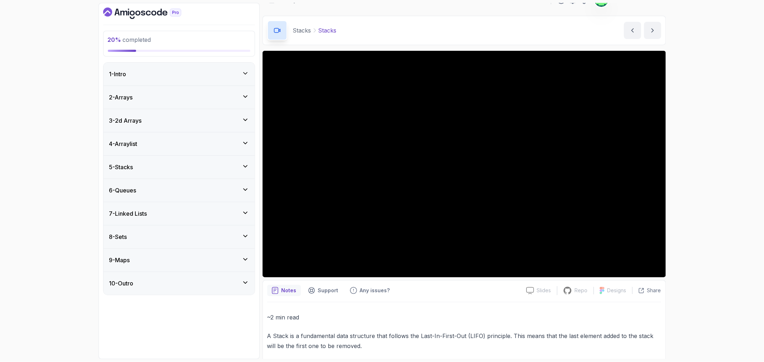
click at [220, 149] on div "4 - Arraylist" at bounding box center [178, 144] width 151 height 23
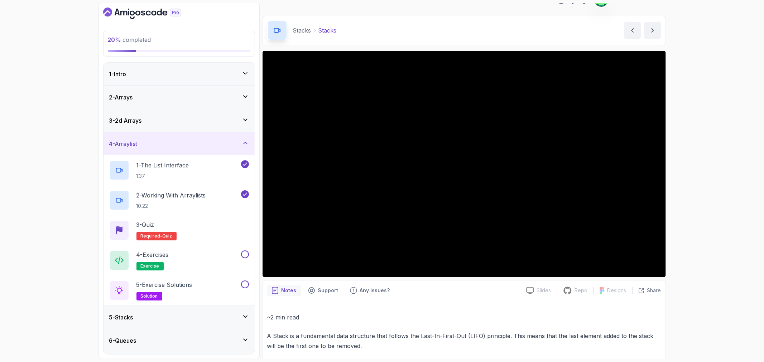
click at [220, 149] on div "4 - Arraylist" at bounding box center [178, 144] width 151 height 23
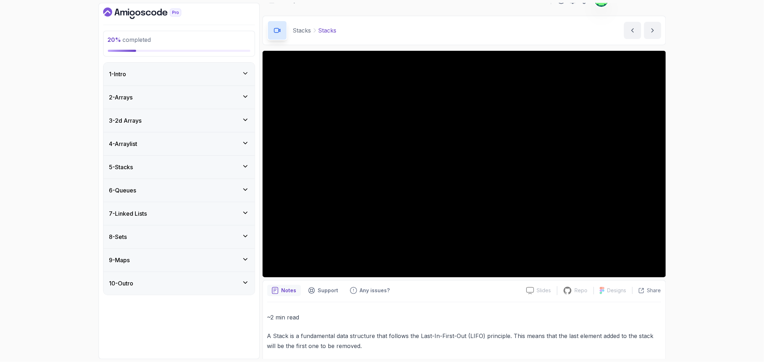
click at [222, 177] on div "5 - Stacks" at bounding box center [178, 167] width 151 height 23
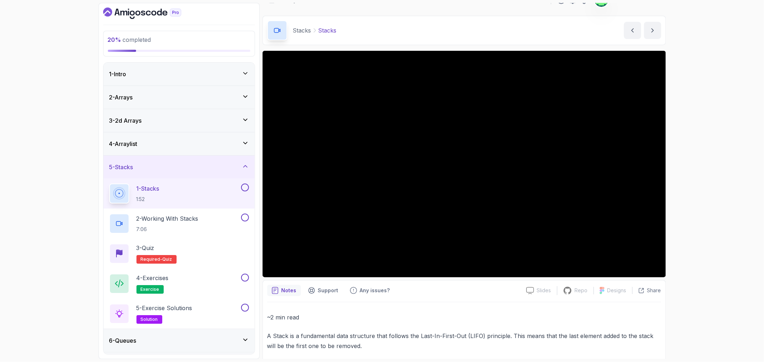
click at [223, 198] on div "1 - Stacks 1:52" at bounding box center [174, 194] width 130 height 20
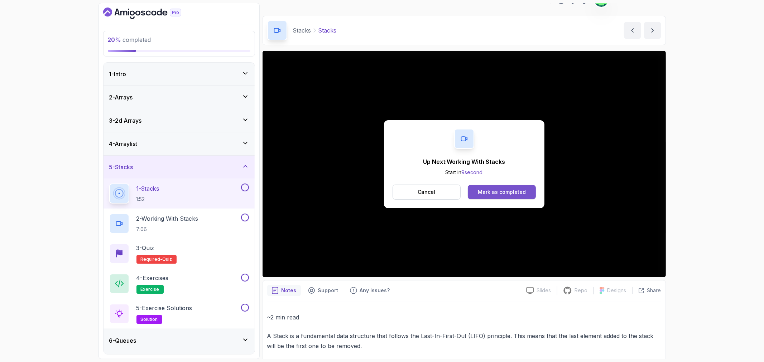
click at [487, 191] on div "Mark as completed" at bounding box center [502, 192] width 48 height 7
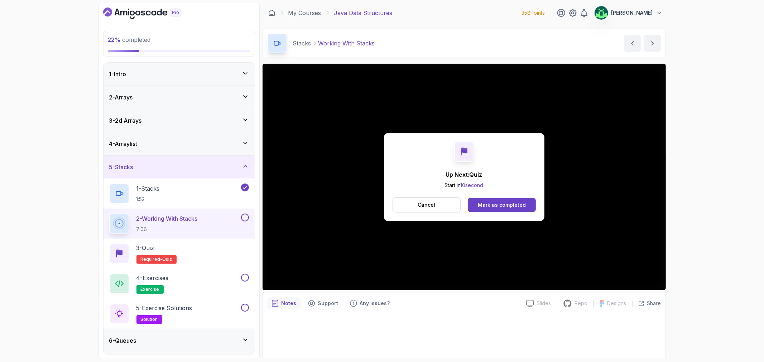
click at [495, 196] on div "Up Next: Quiz Start in 10 second Cancel Mark as completed" at bounding box center [464, 177] width 160 height 88
click at [500, 202] on div "Mark as completed" at bounding box center [502, 205] width 48 height 7
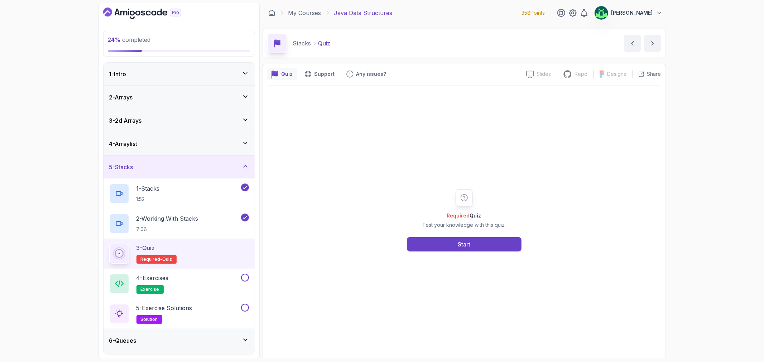
click at [205, 165] on div "5 - Stacks" at bounding box center [179, 167] width 140 height 9
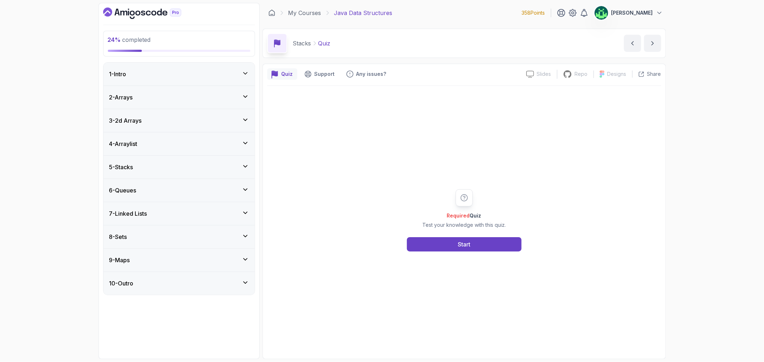
click at [207, 192] on div "6 - Queues" at bounding box center [179, 190] width 140 height 9
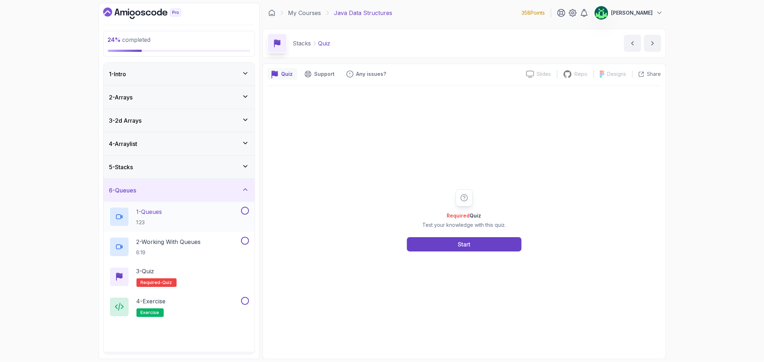
click at [203, 212] on div "1 - Queues 1:23" at bounding box center [174, 217] width 130 height 20
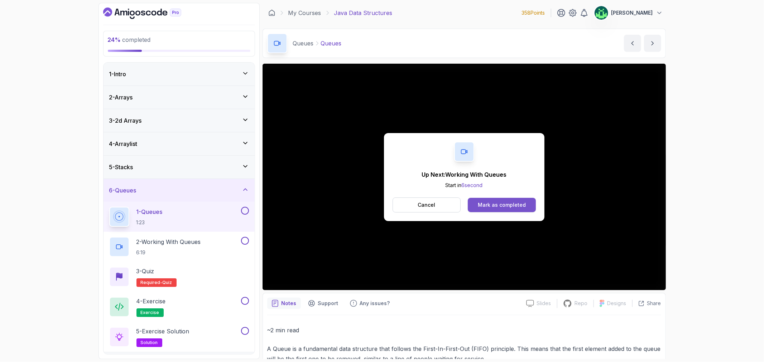
click at [524, 203] on div "Mark as completed" at bounding box center [502, 205] width 48 height 7
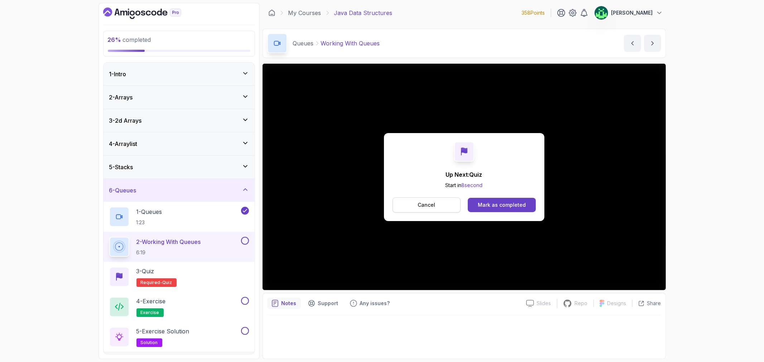
click at [438, 206] on button "Cancel" at bounding box center [426, 205] width 68 height 15
click at [516, 209] on button "Mark as completed" at bounding box center [502, 205] width 68 height 14
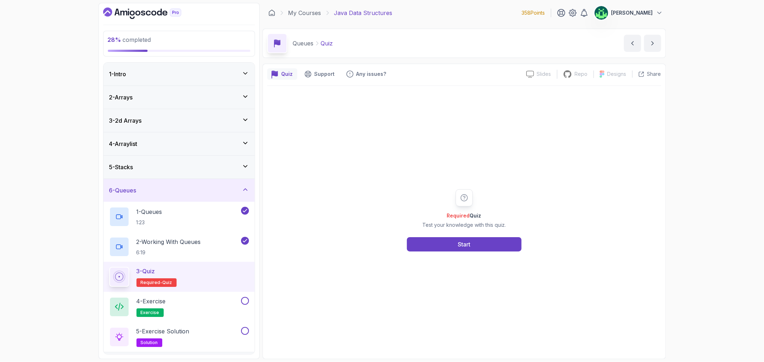
click at [244, 192] on icon at bounding box center [245, 189] width 7 height 7
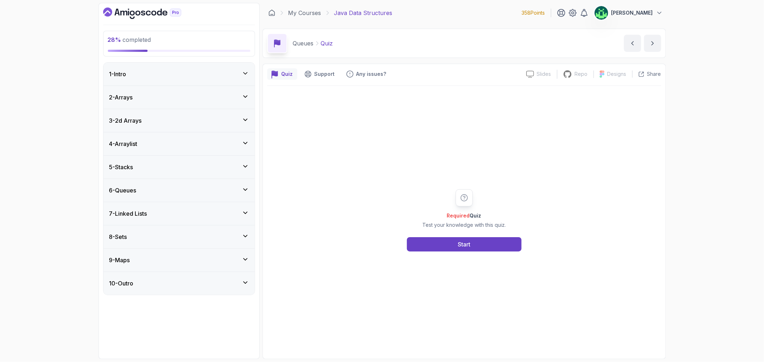
click at [241, 213] on div "7 - Linked Lists" at bounding box center [179, 213] width 140 height 9
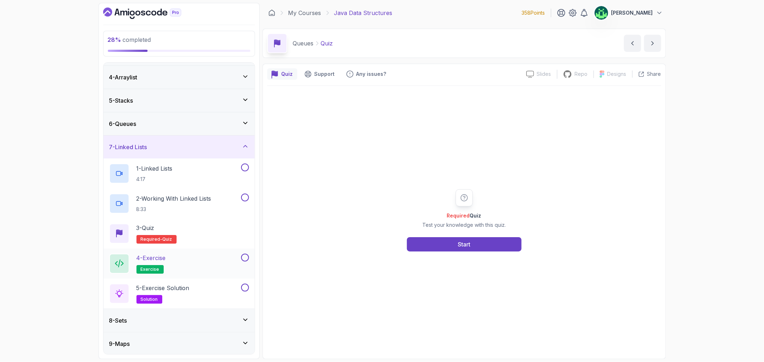
scroll to position [80, 0]
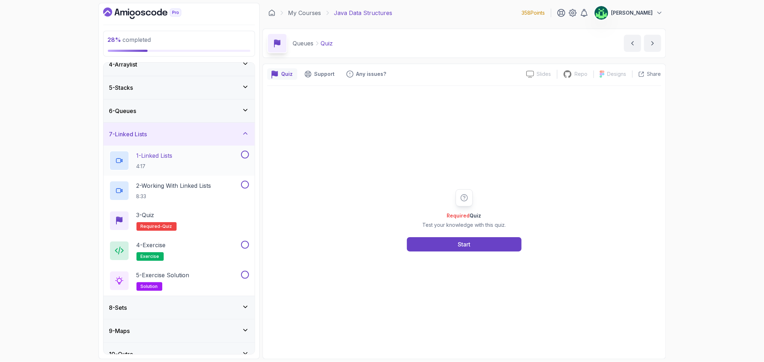
click at [207, 158] on div "1 - Linked Lists 4:17" at bounding box center [174, 161] width 130 height 20
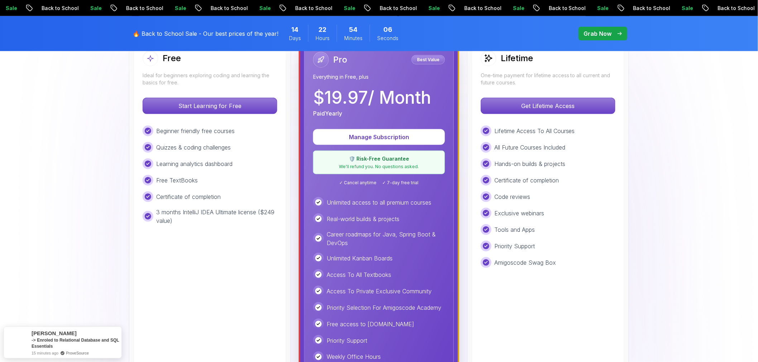
scroll to position [199, 0]
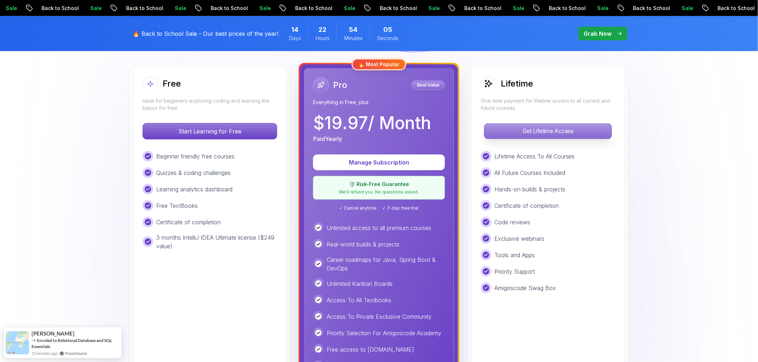
click at [568, 133] on p "Get Lifetime Access" at bounding box center [547, 131] width 127 height 15
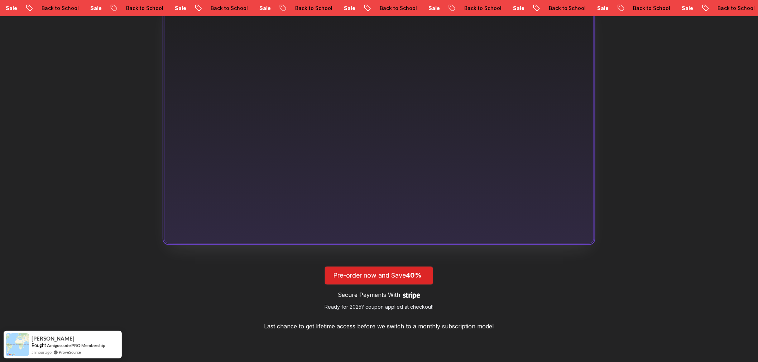
scroll to position [438, 0]
